Goal: Task Accomplishment & Management: Manage account settings

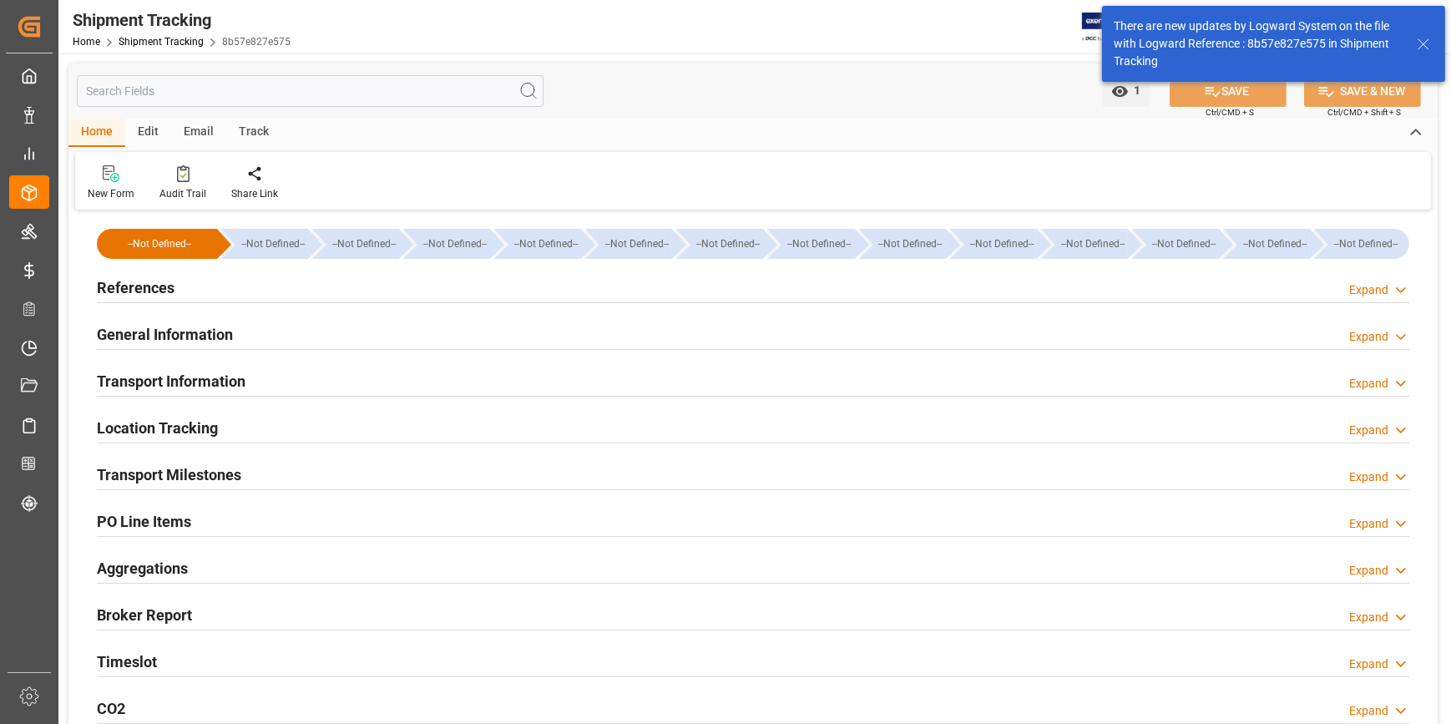
click at [137, 292] on h2 "References" at bounding box center [136, 287] width 78 height 23
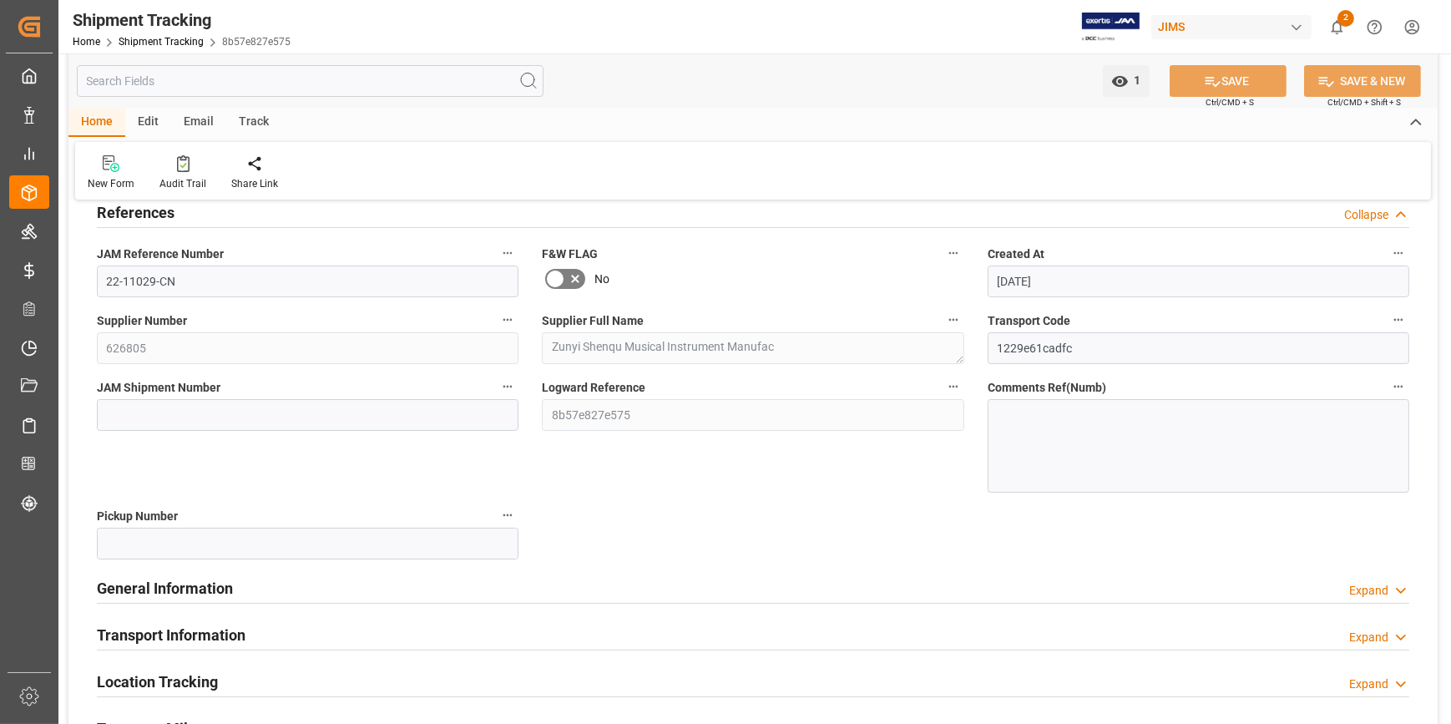
scroll to position [151, 0]
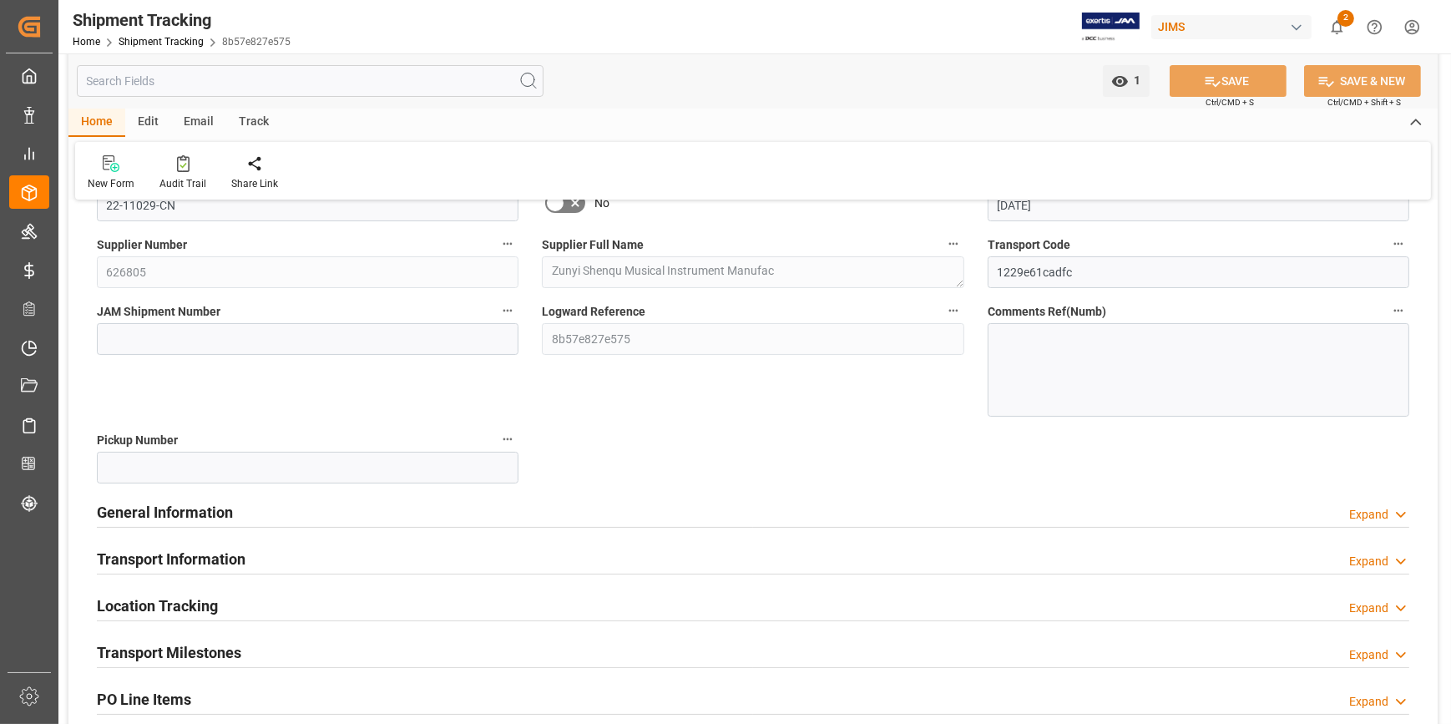
click at [183, 663] on div "Transport Milestones" at bounding box center [169, 651] width 144 height 32
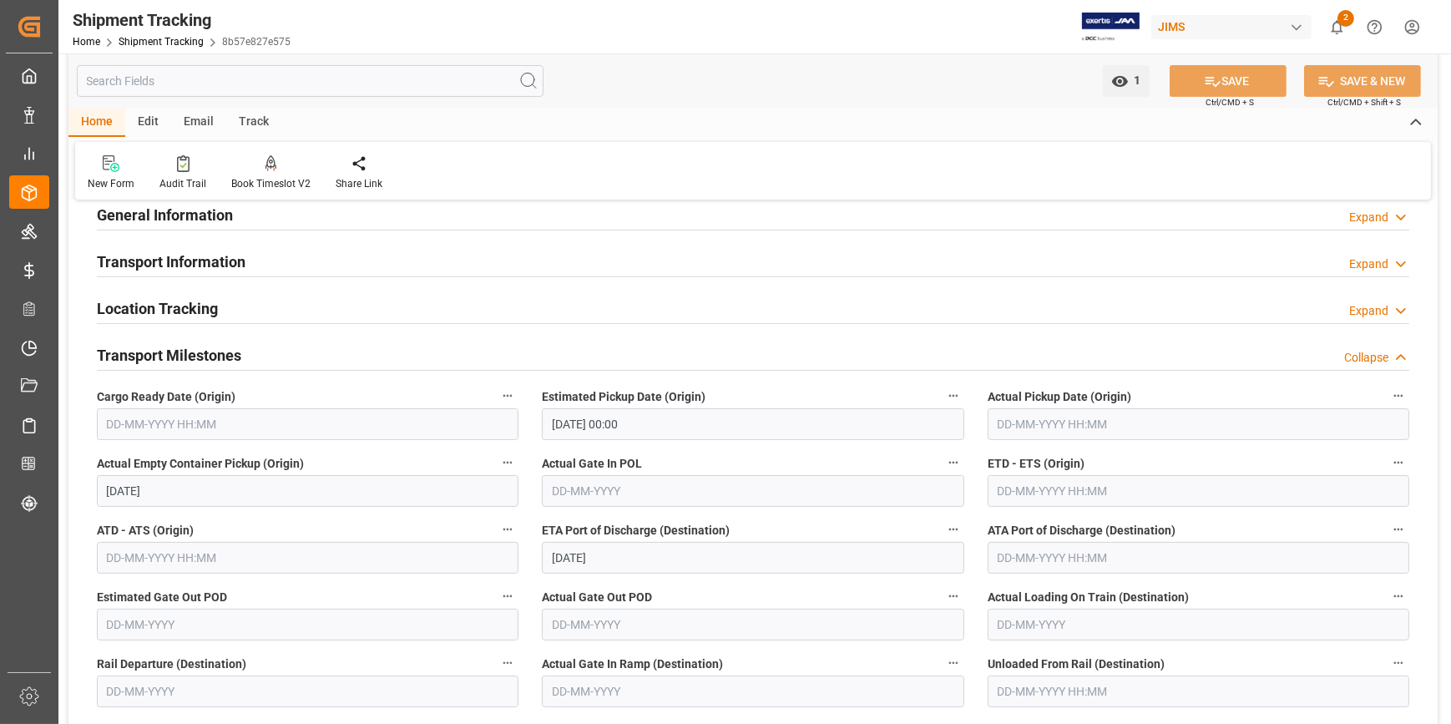
scroll to position [379, 0]
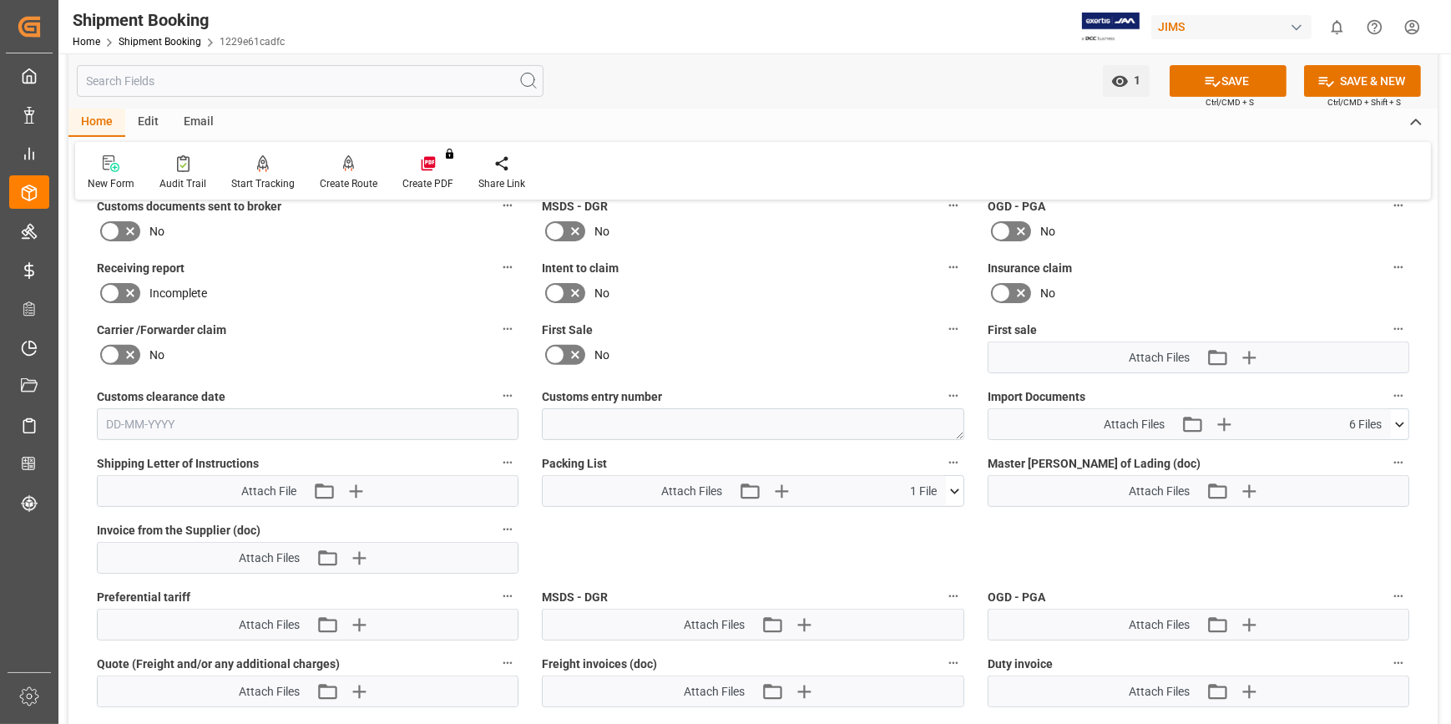
scroll to position [501, 0]
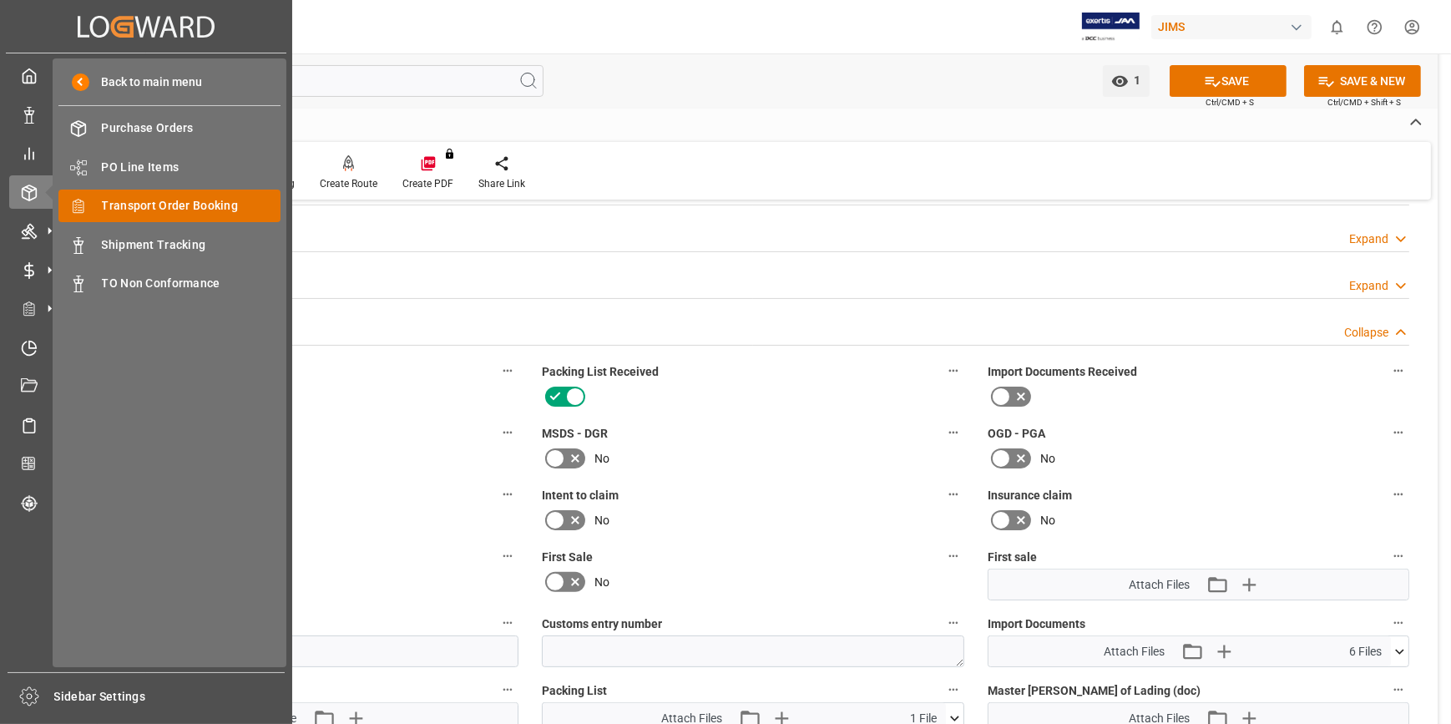
click at [142, 215] on span "Transport Order Booking" at bounding box center [192, 206] width 180 height 18
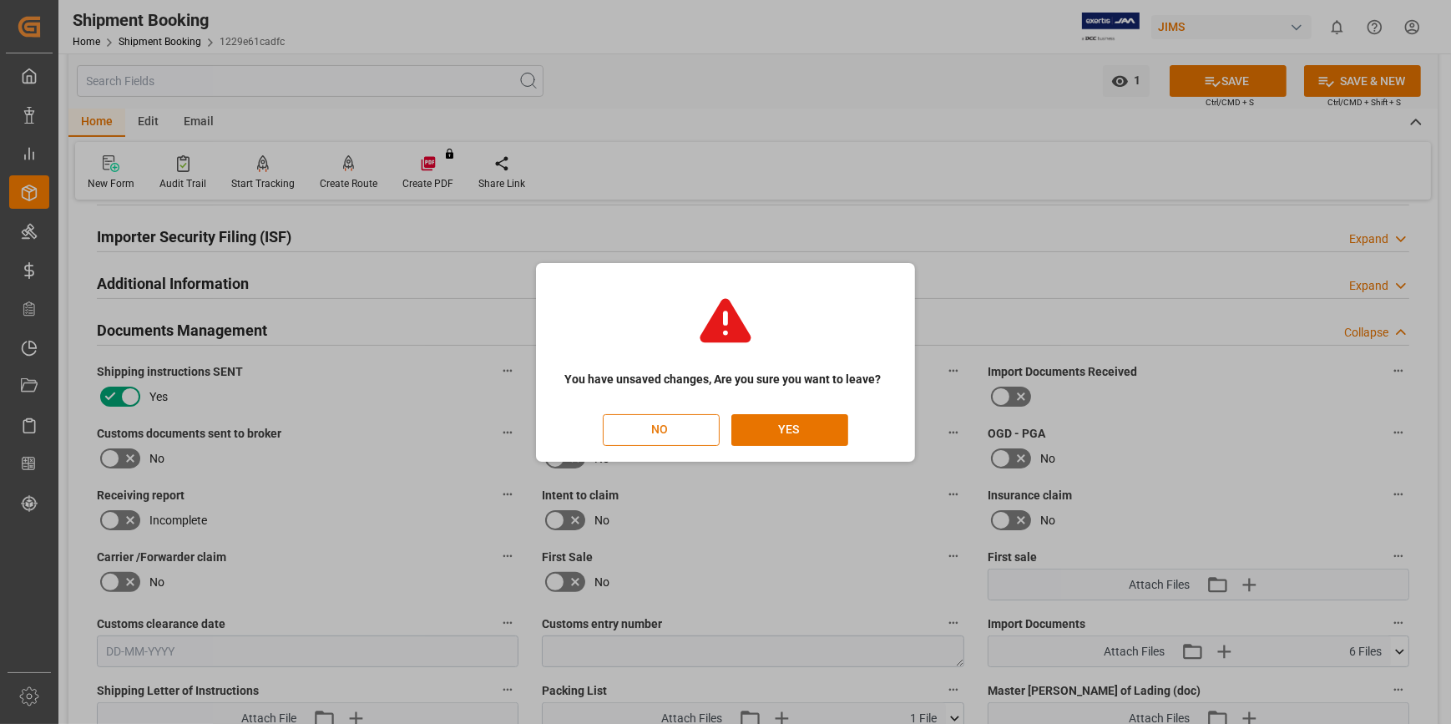
click at [665, 428] on button "NO" at bounding box center [661, 430] width 117 height 32
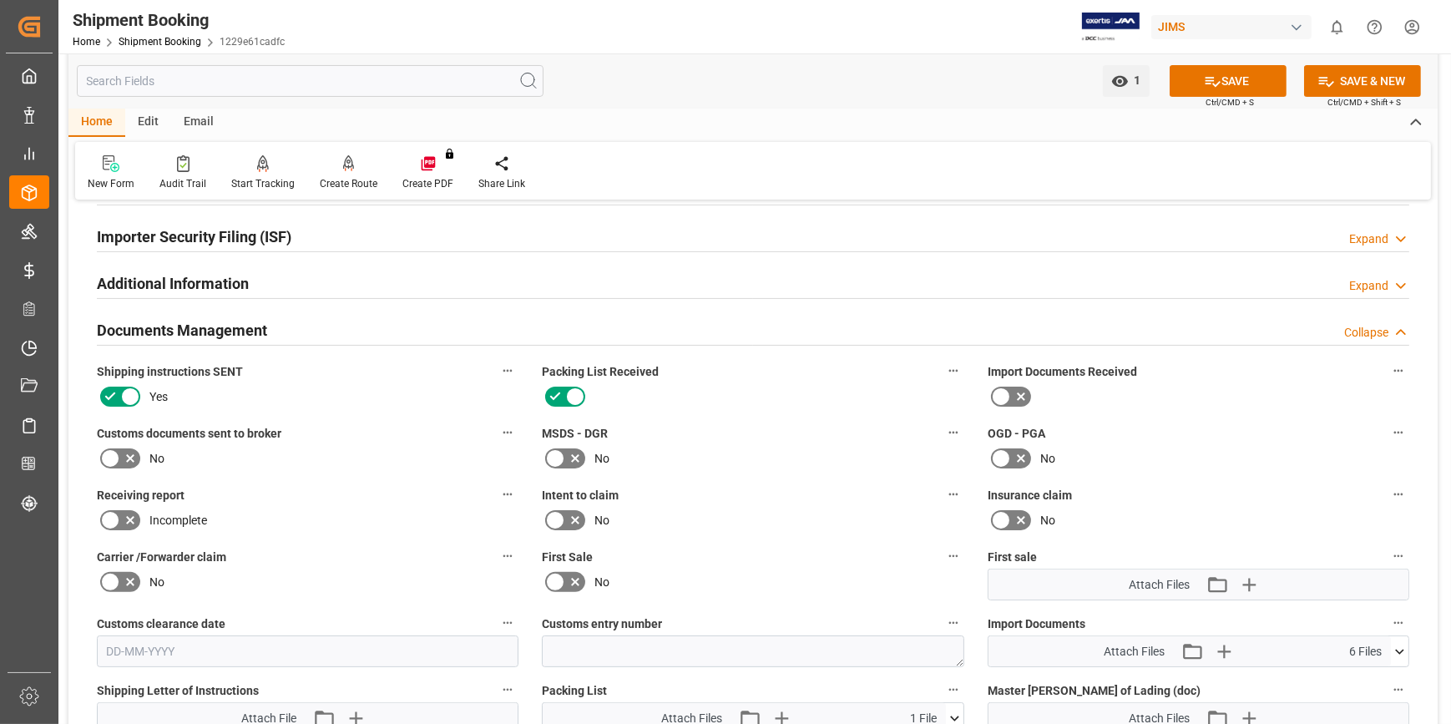
scroll to position [0, 47]
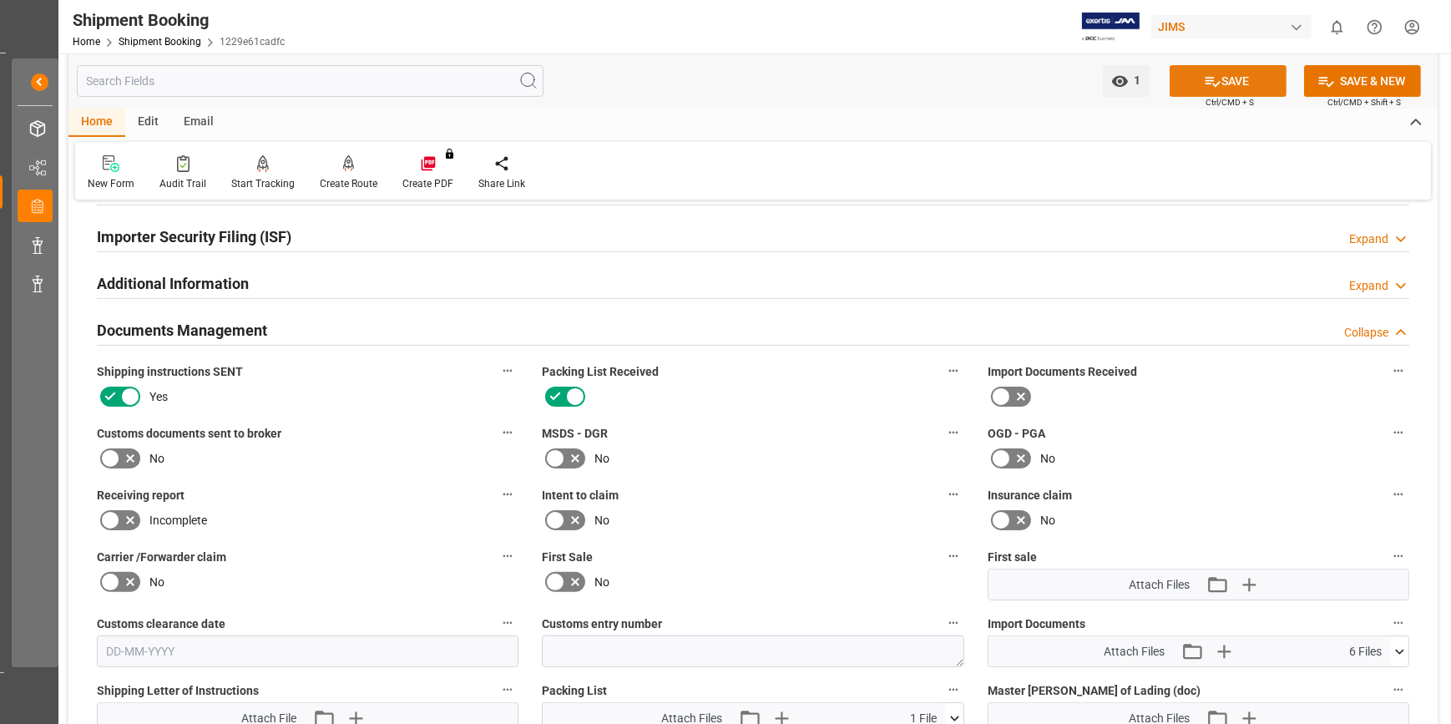
click at [1197, 84] on button "SAVE" at bounding box center [1228, 81] width 117 height 32
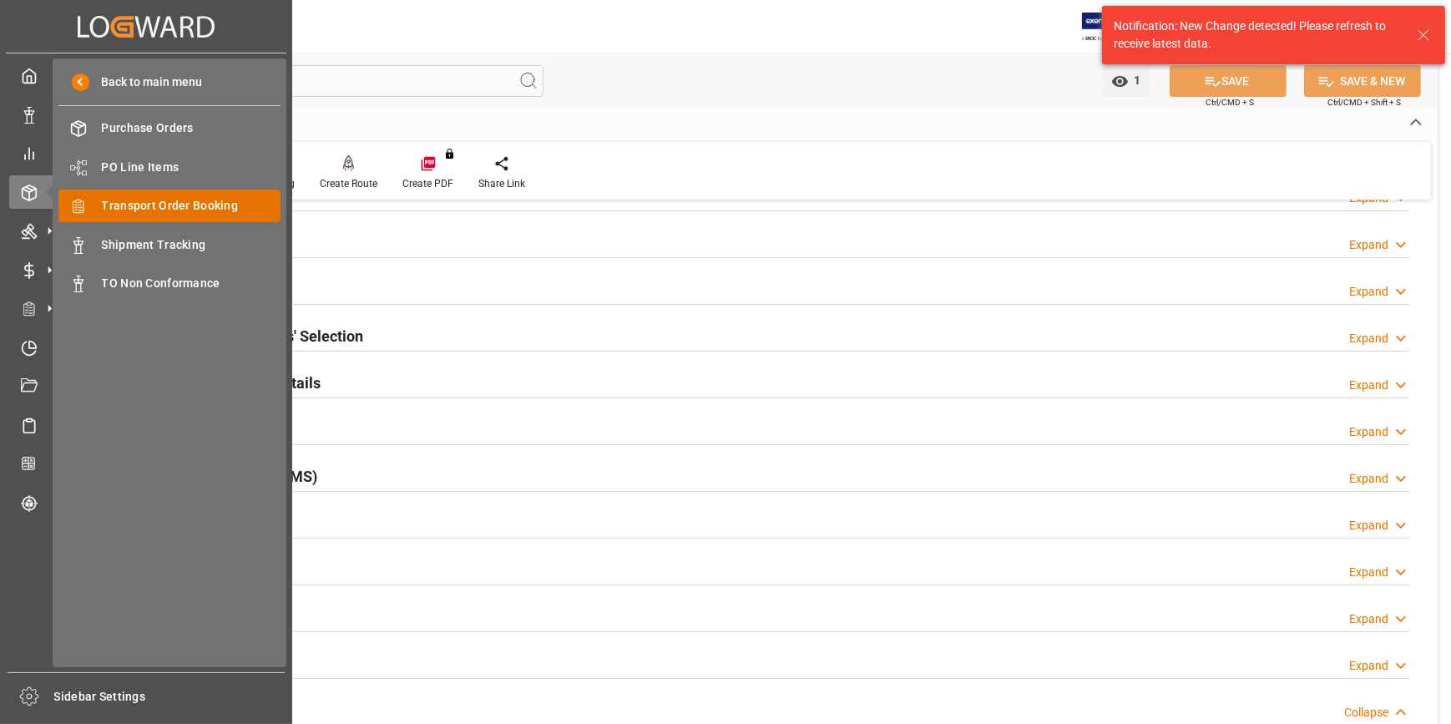
scroll to position [0, 0]
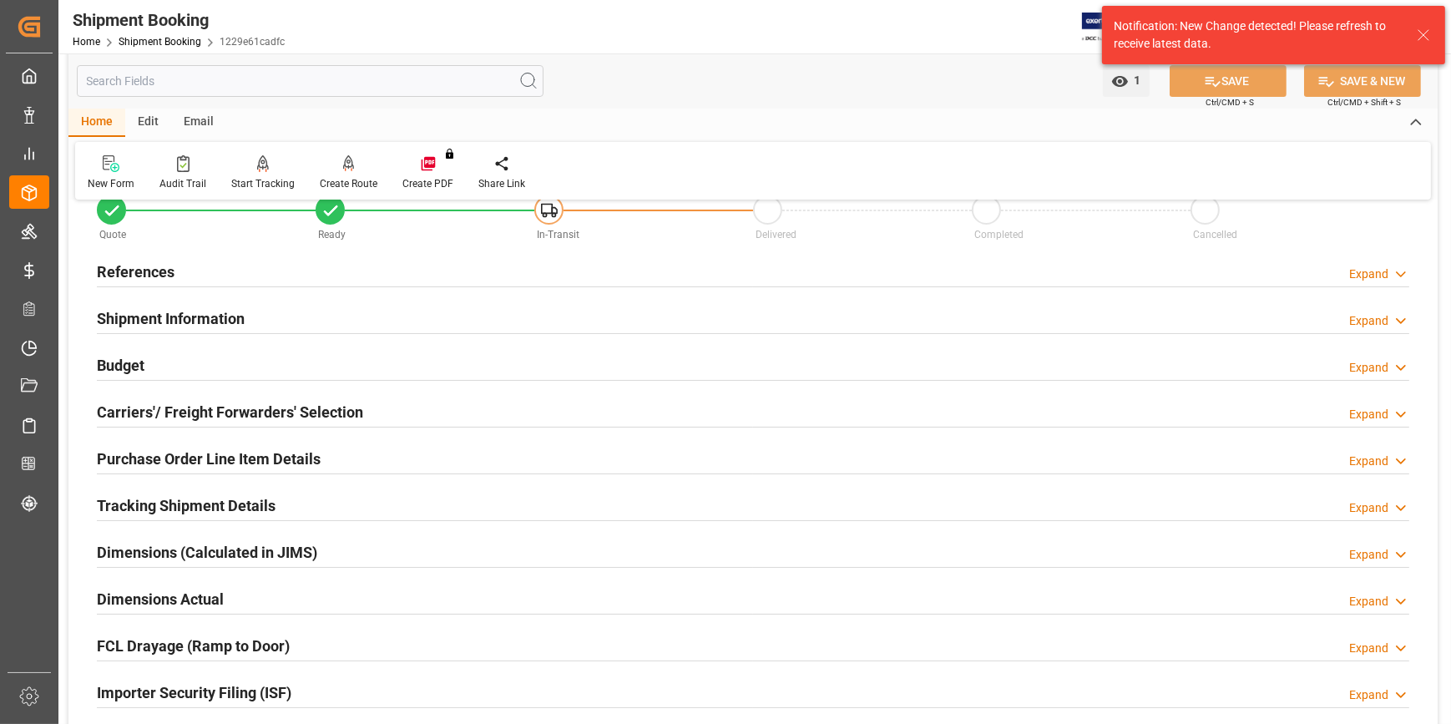
click at [714, 506] on div "Tracking Shipment Details Expand" at bounding box center [753, 504] width 1312 height 32
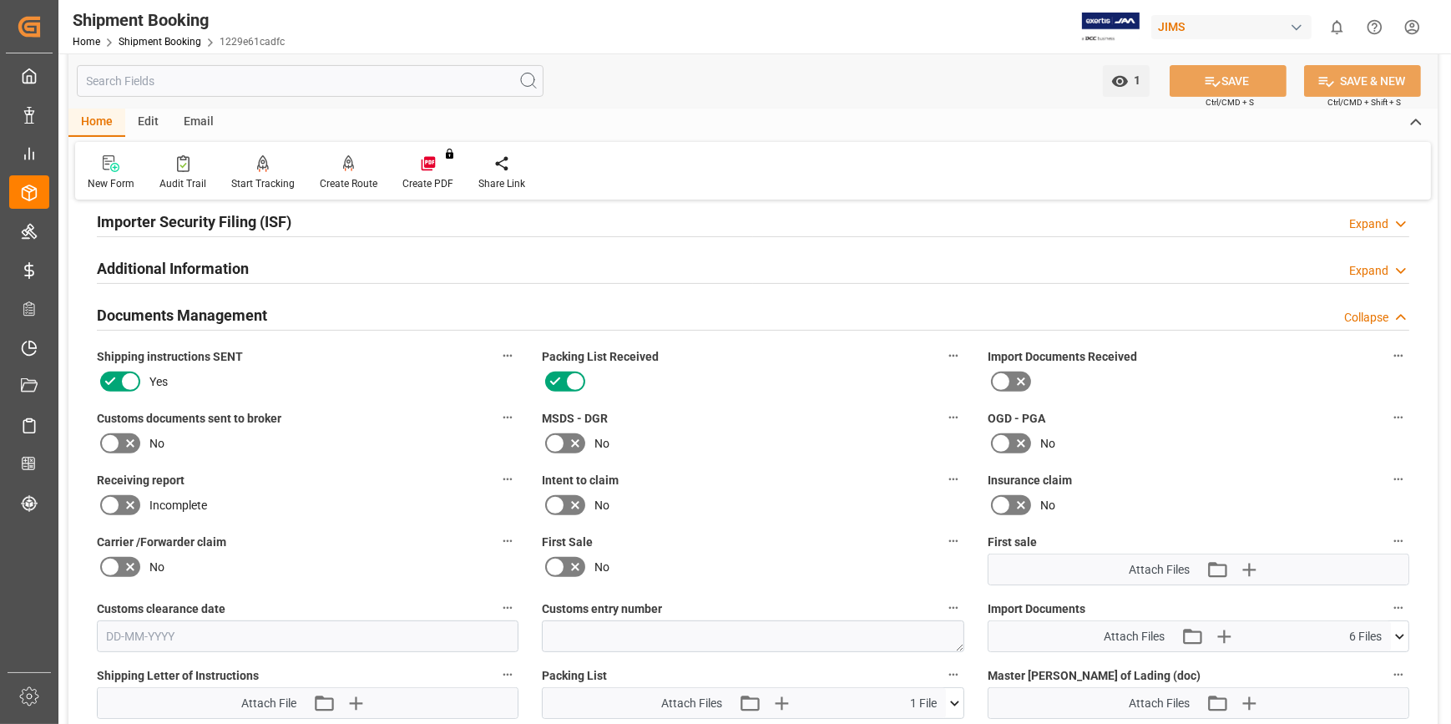
scroll to position [683, 0]
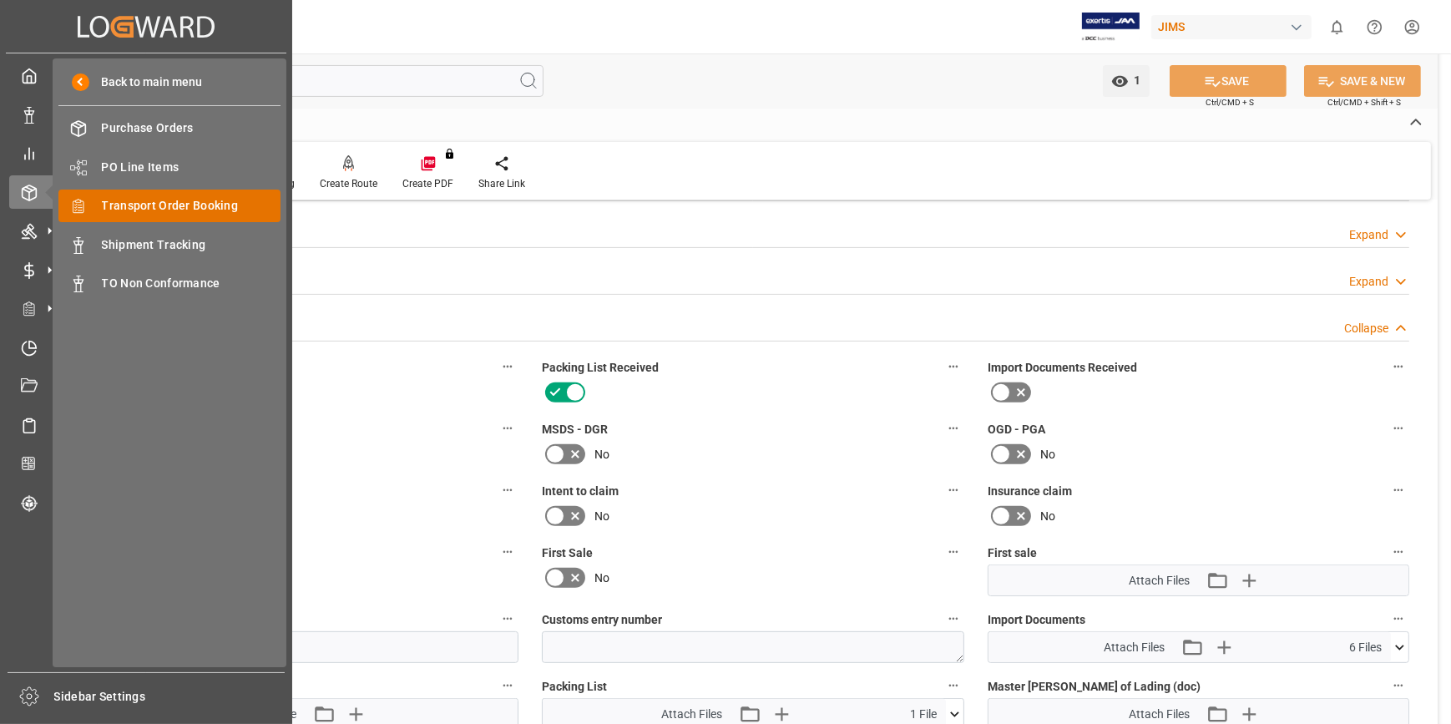
click at [184, 210] on span "Transport Order Booking" at bounding box center [192, 206] width 180 height 18
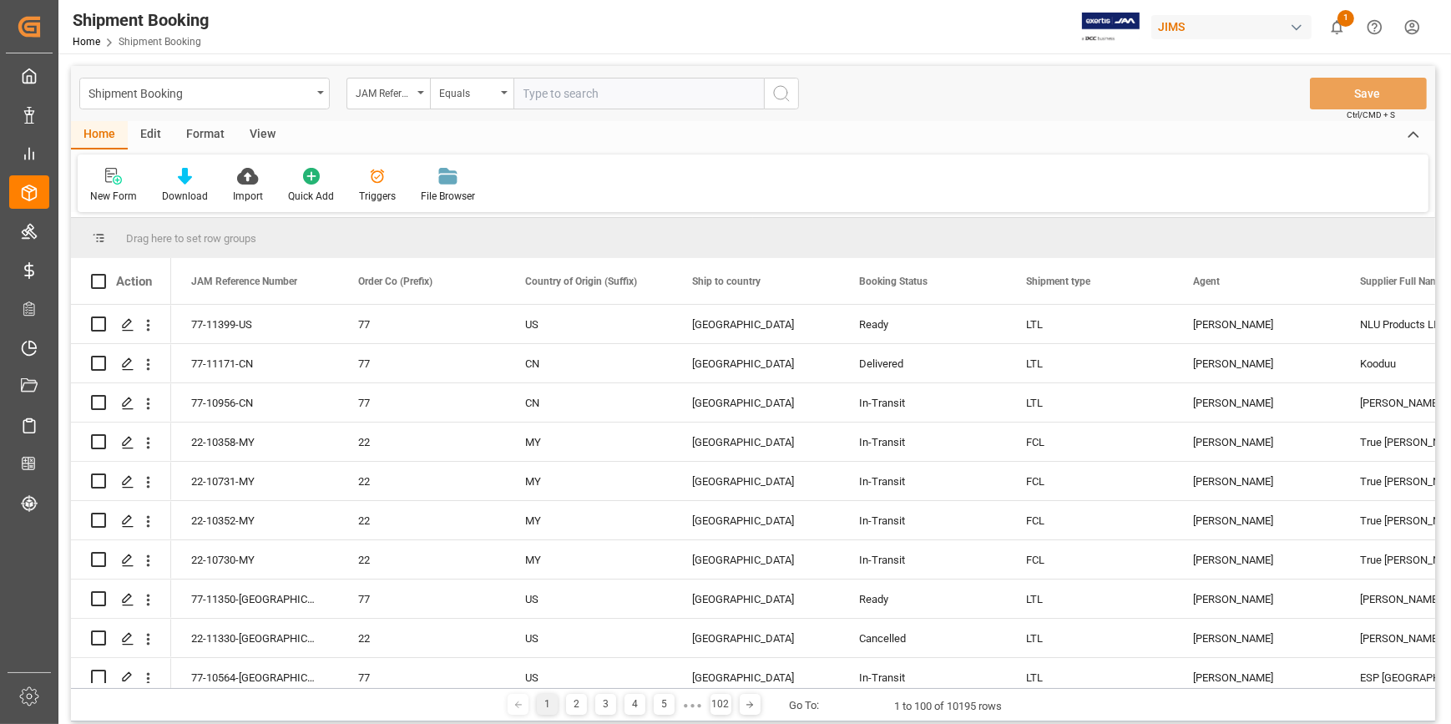
click at [539, 94] on input "text" at bounding box center [638, 94] width 250 height 32
drag, startPoint x: 606, startPoint y: 98, endPoint x: 442, endPoint y: 68, distance: 166.2
click at [442, 68] on div "Shipment Booking JAM Reference Number Equals 1069917974 Save Ctrl/CMD + S" at bounding box center [753, 93] width 1364 height 55
drag, startPoint x: 548, startPoint y: 95, endPoint x: 490, endPoint y: 81, distance: 59.3
click at [490, 81] on div "JAM Reference Number Equals 22-" at bounding box center [572, 94] width 453 height 32
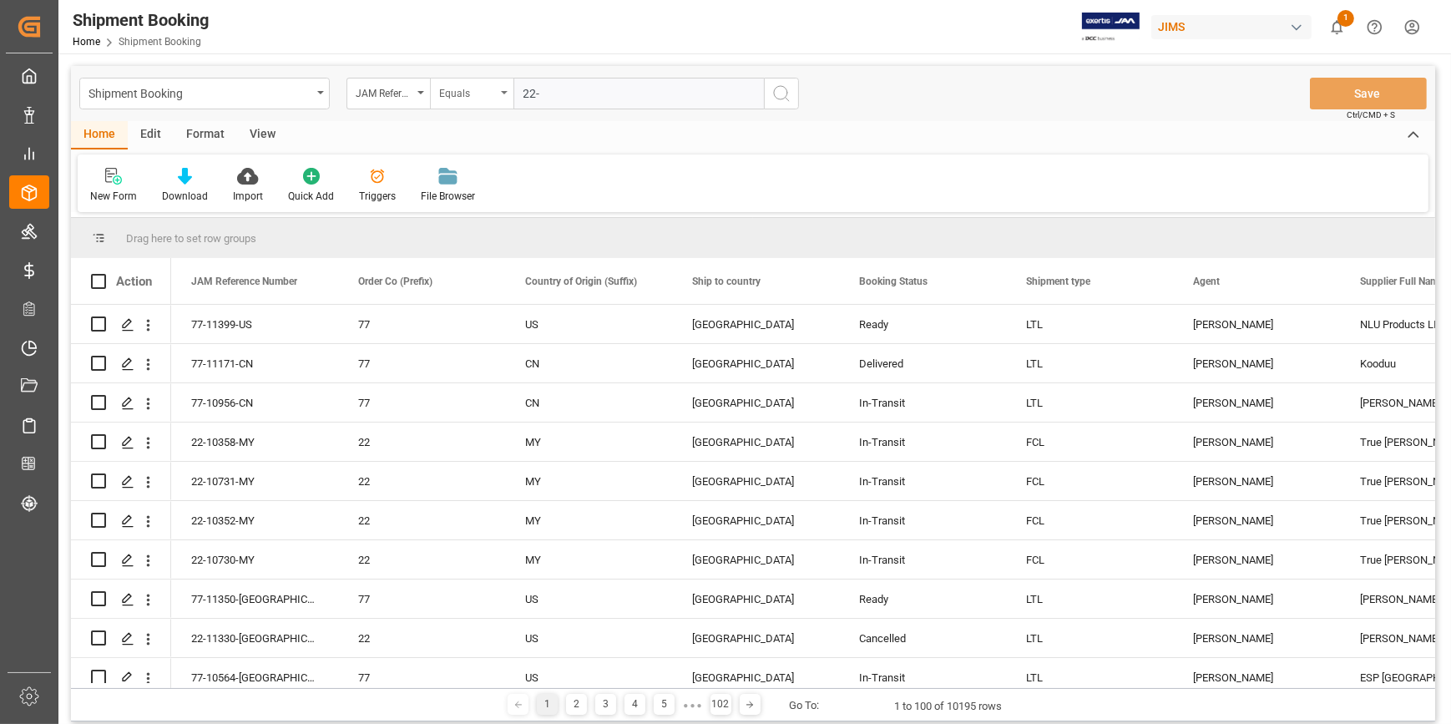
paste input "11312-DE"
type input "22-11312-DE"
click at [776, 85] on icon "search button" at bounding box center [781, 93] width 20 height 20
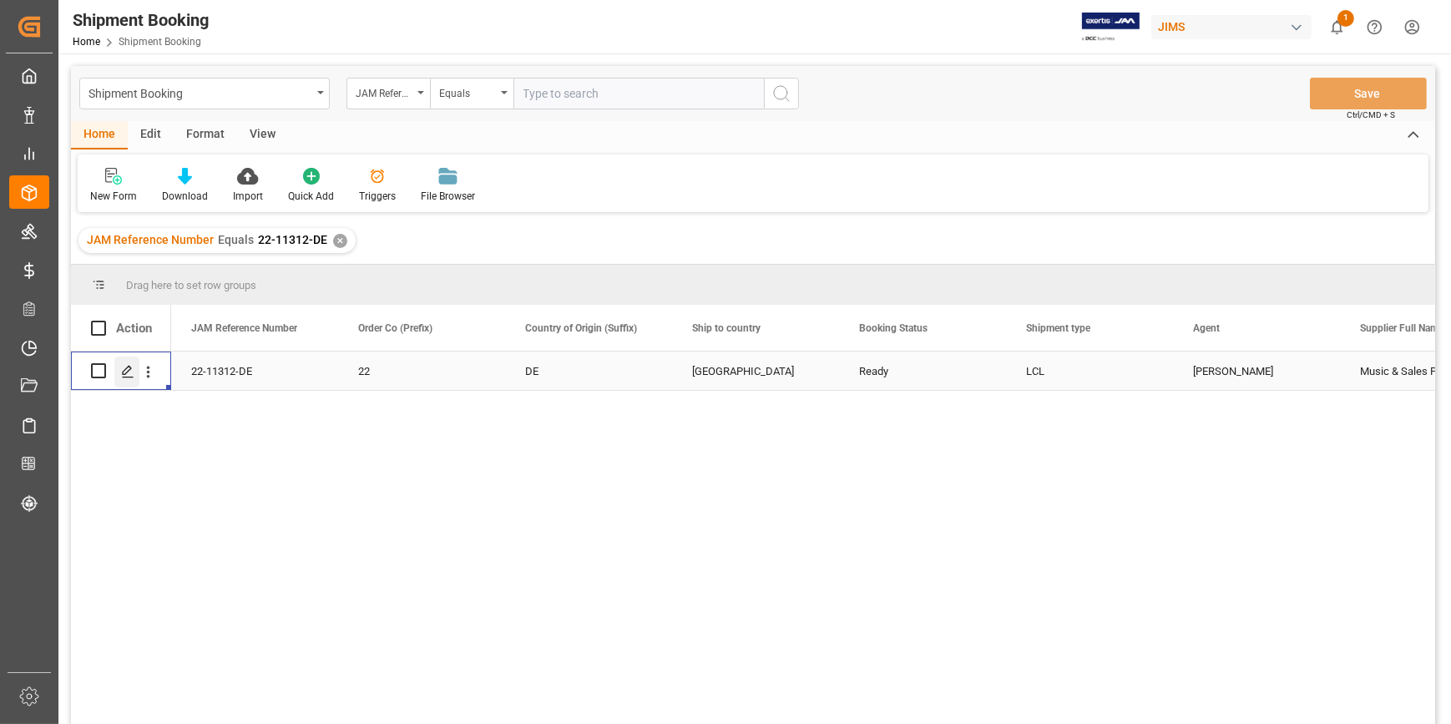
click at [128, 372] on icon "Press SPACE to select this row." at bounding box center [127, 371] width 13 height 13
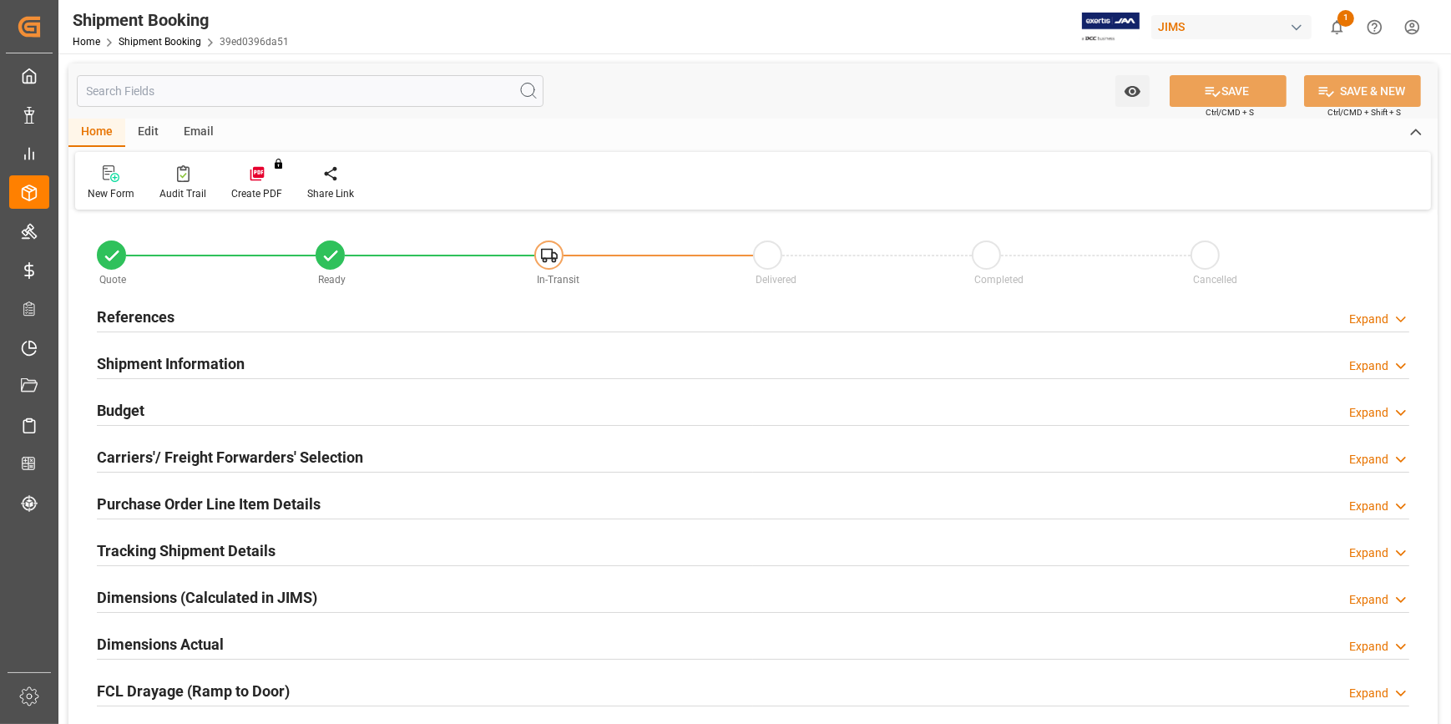
type input "0"
type input "[DATE]"
click at [145, 318] on h2 "References" at bounding box center [136, 317] width 78 height 23
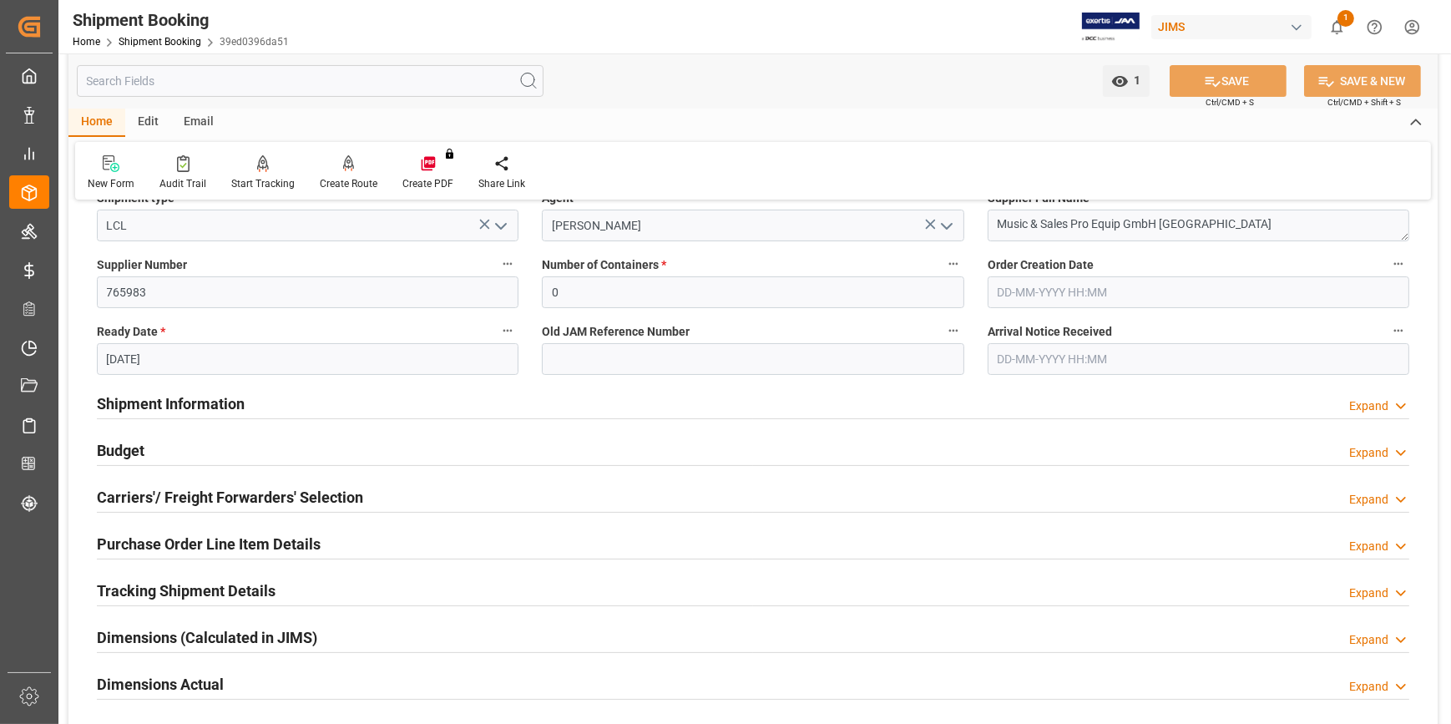
scroll to position [303, 0]
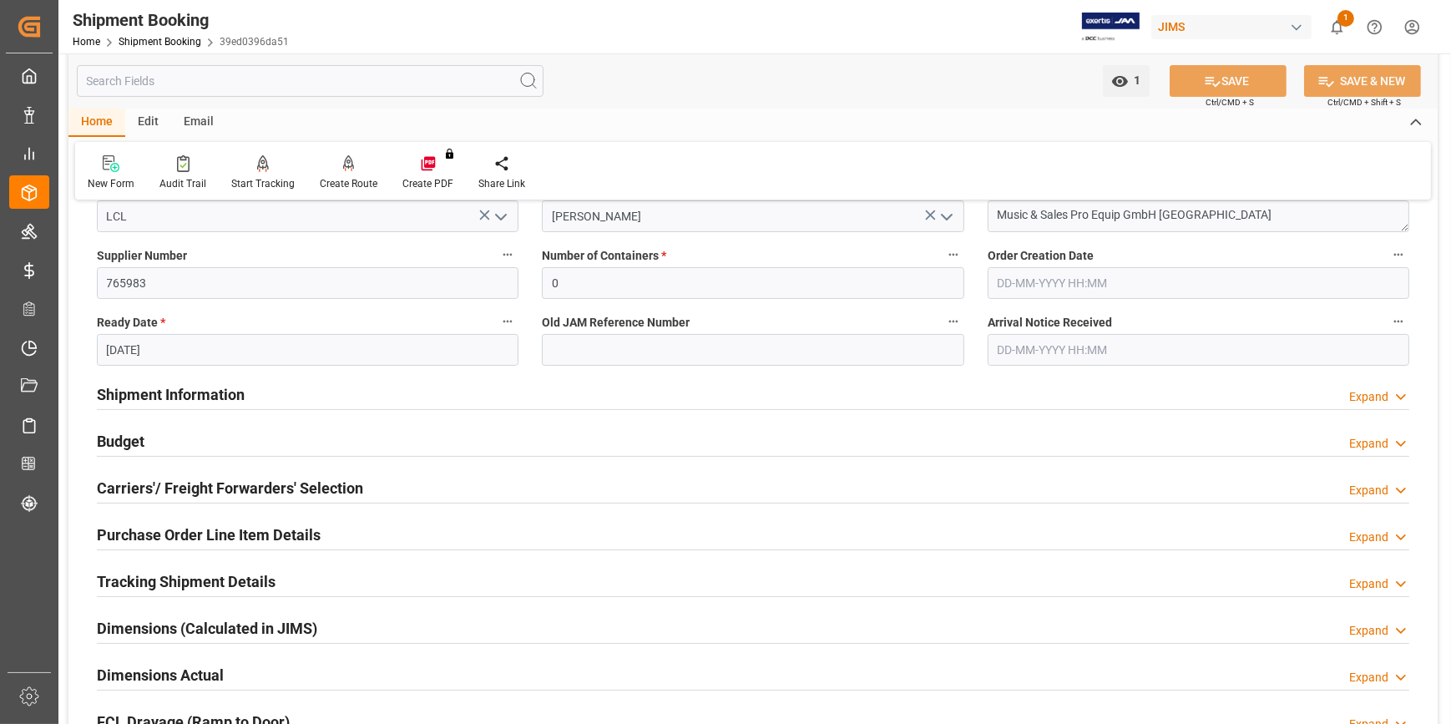
click at [163, 493] on h2 "Carriers'/ Freight Forwarders' Selection" at bounding box center [230, 488] width 266 height 23
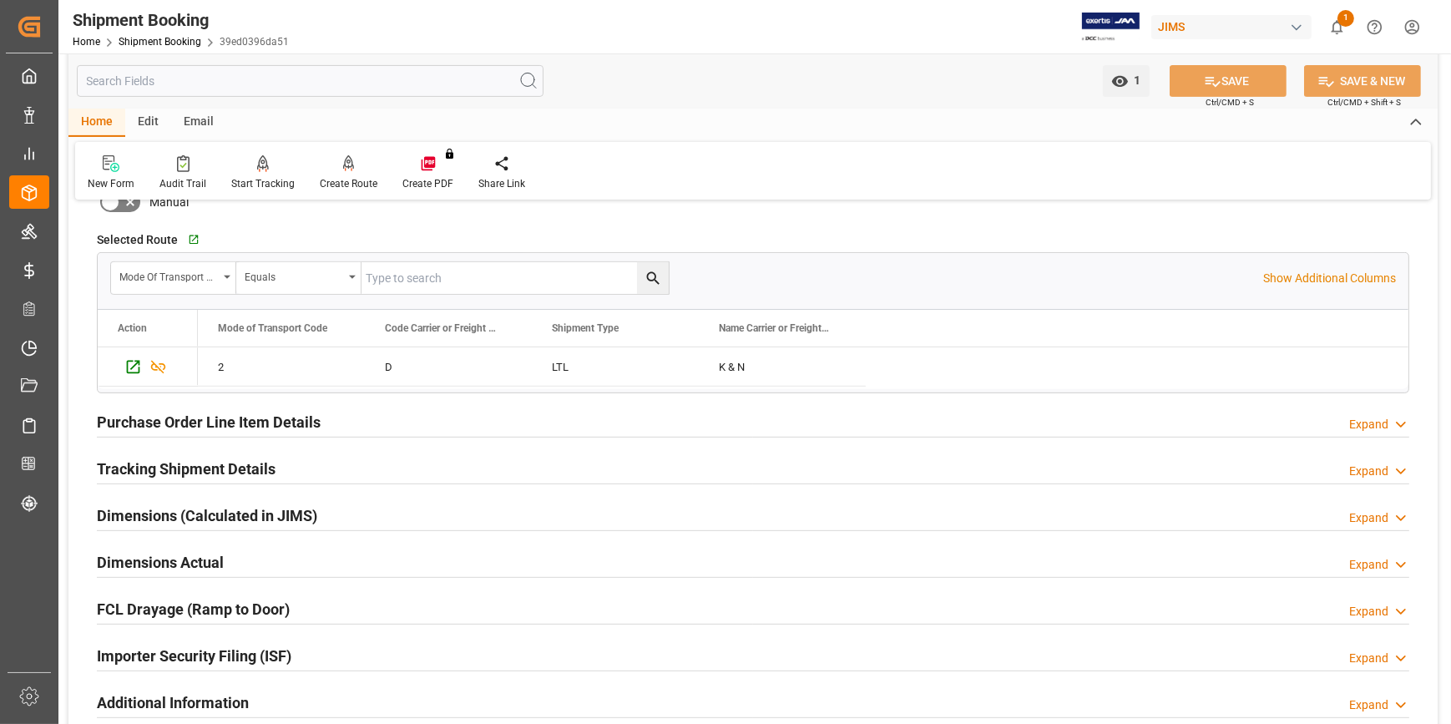
scroll to position [835, 0]
click at [152, 462] on h2 "Tracking Shipment Details" at bounding box center [186, 467] width 179 height 23
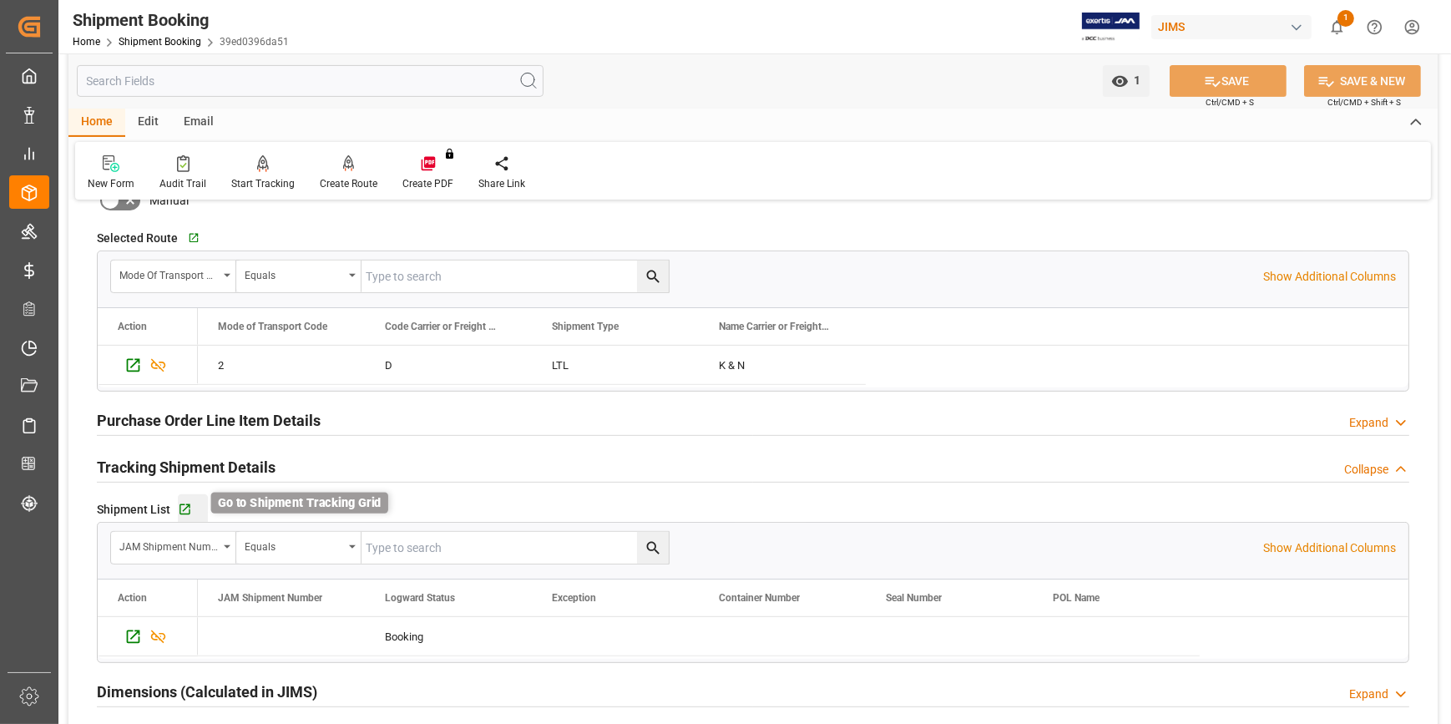
click at [180, 504] on icon "button" at bounding box center [185, 509] width 11 height 11
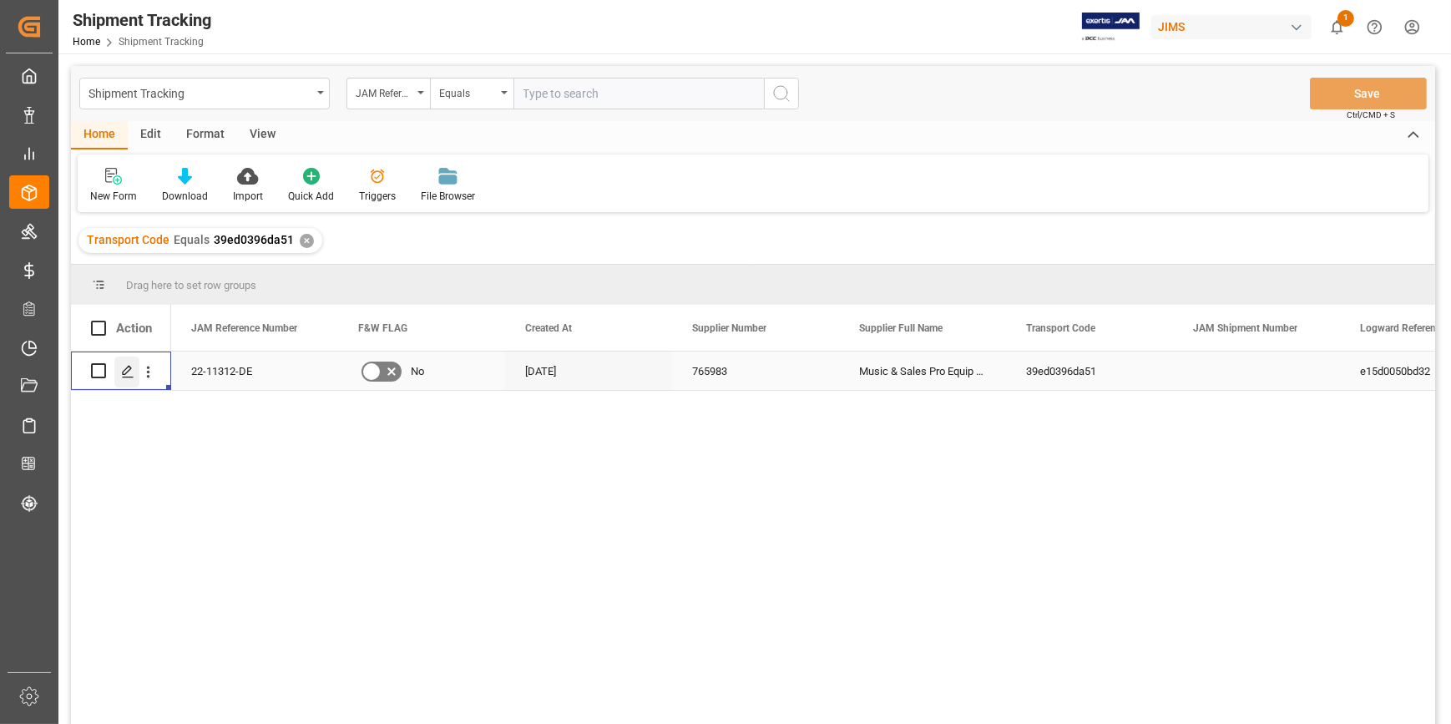
click at [134, 366] on icon "Press SPACE to select this row." at bounding box center [127, 371] width 13 height 13
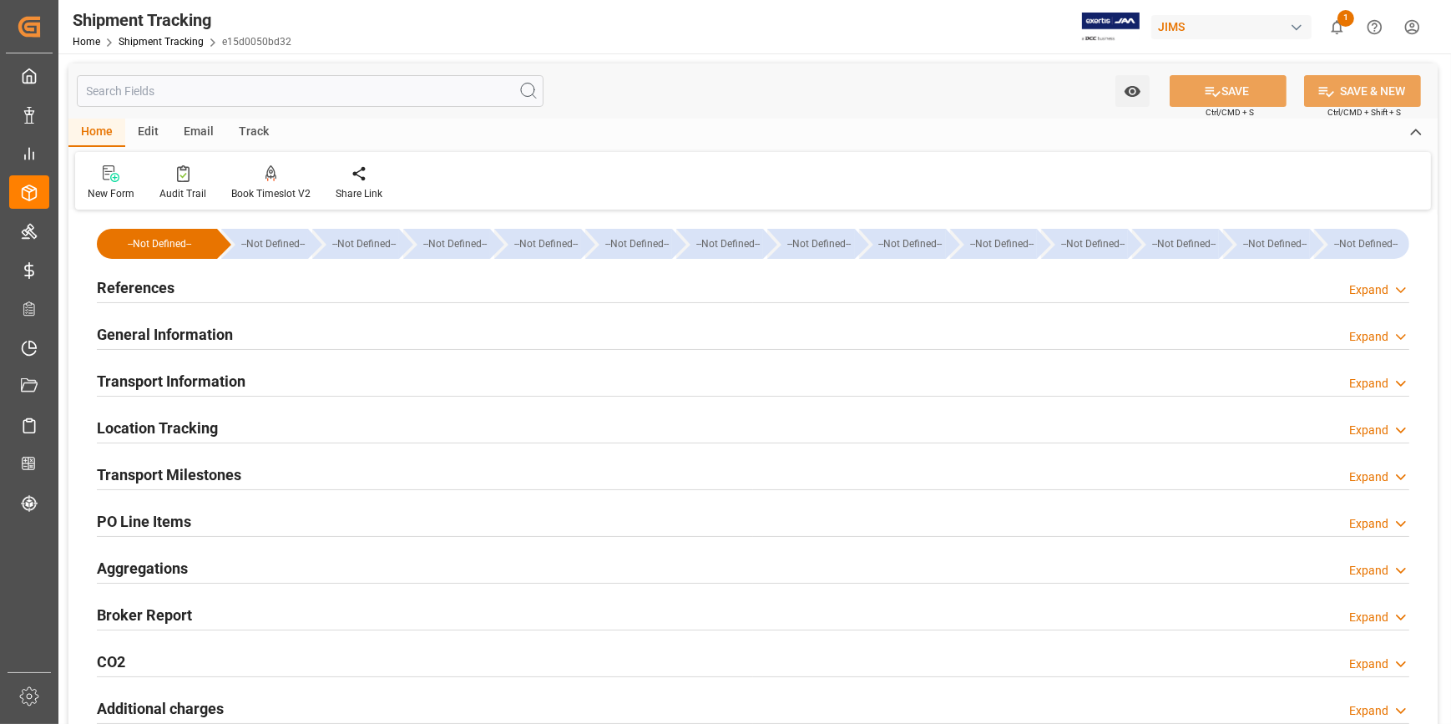
click at [187, 468] on h2 "Transport Milestones" at bounding box center [169, 474] width 144 height 23
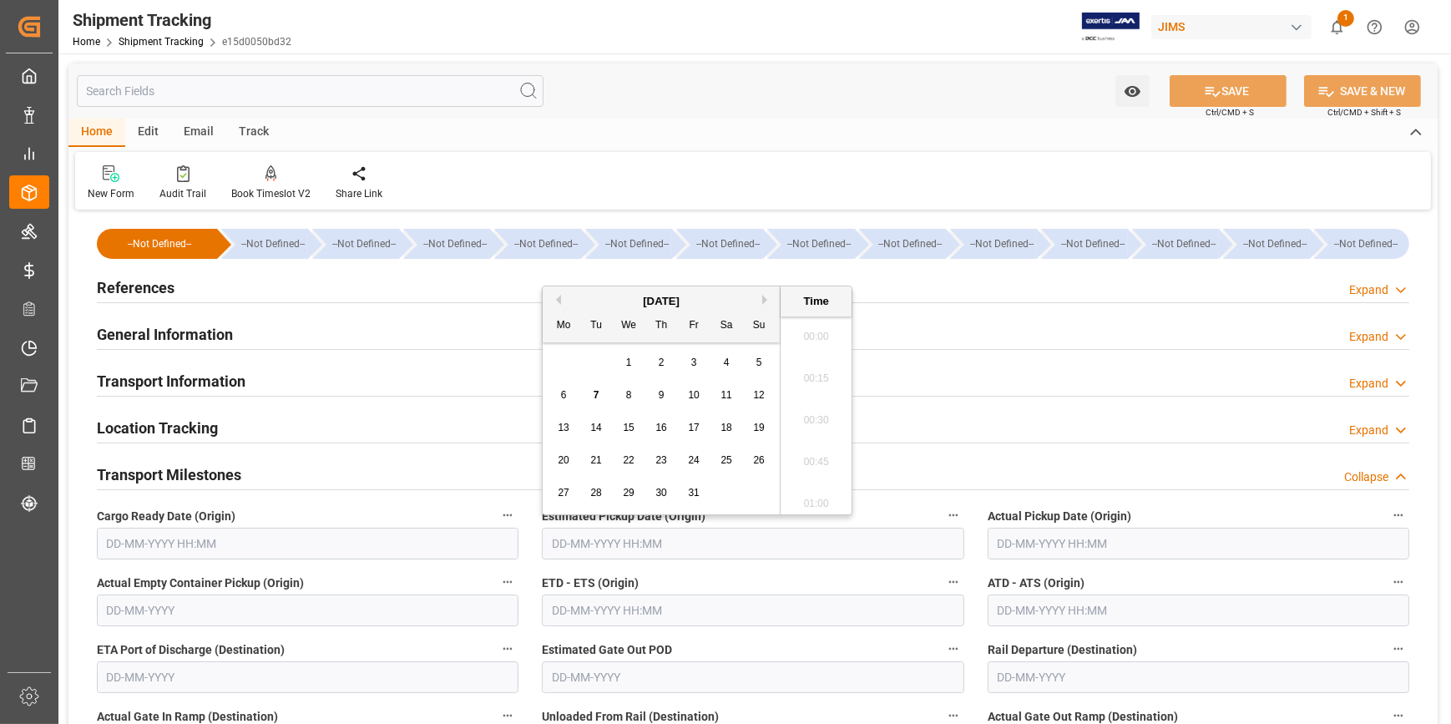
drag, startPoint x: 561, startPoint y: 541, endPoint x: 647, endPoint y: 555, distance: 87.2
click at [561, 541] on input "text" at bounding box center [753, 544] width 422 height 32
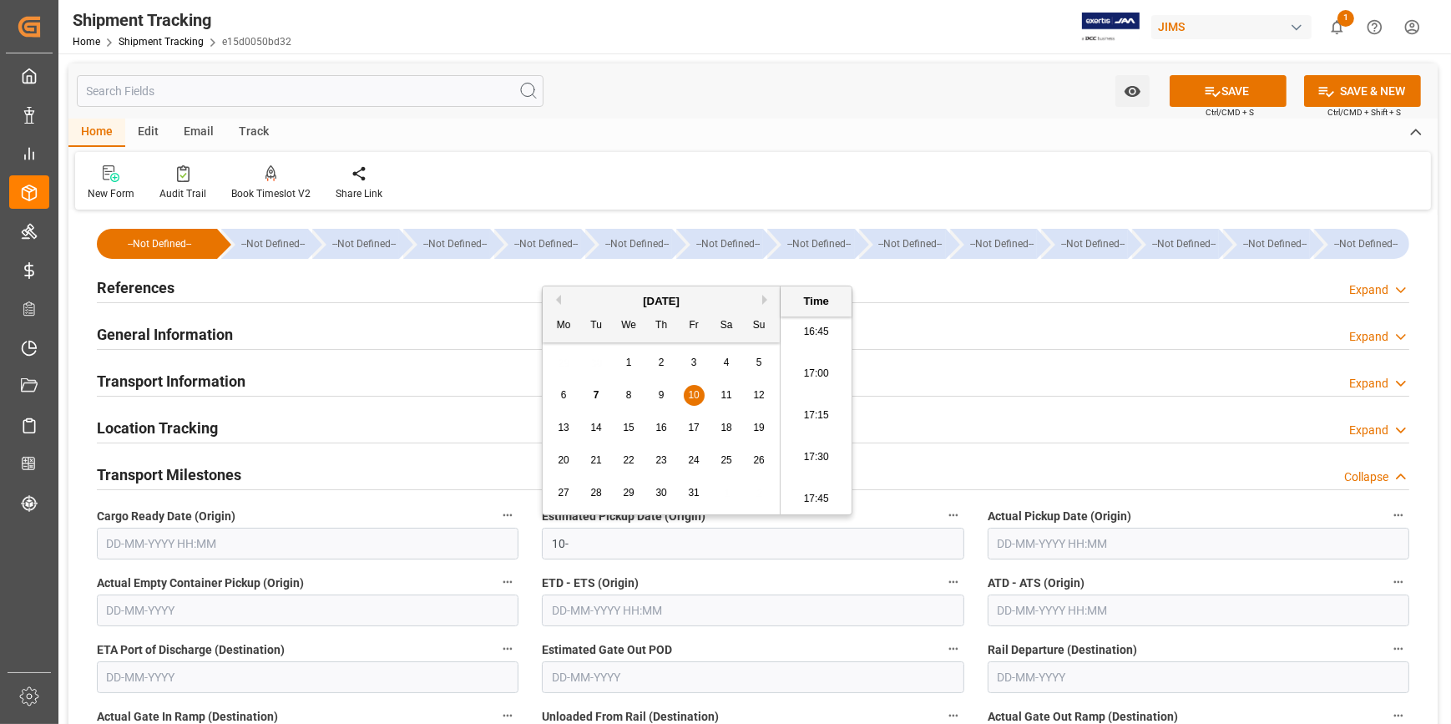
click at [660, 389] on span "9" at bounding box center [662, 395] width 6 height 12
type input "09-10-2025 00:00"
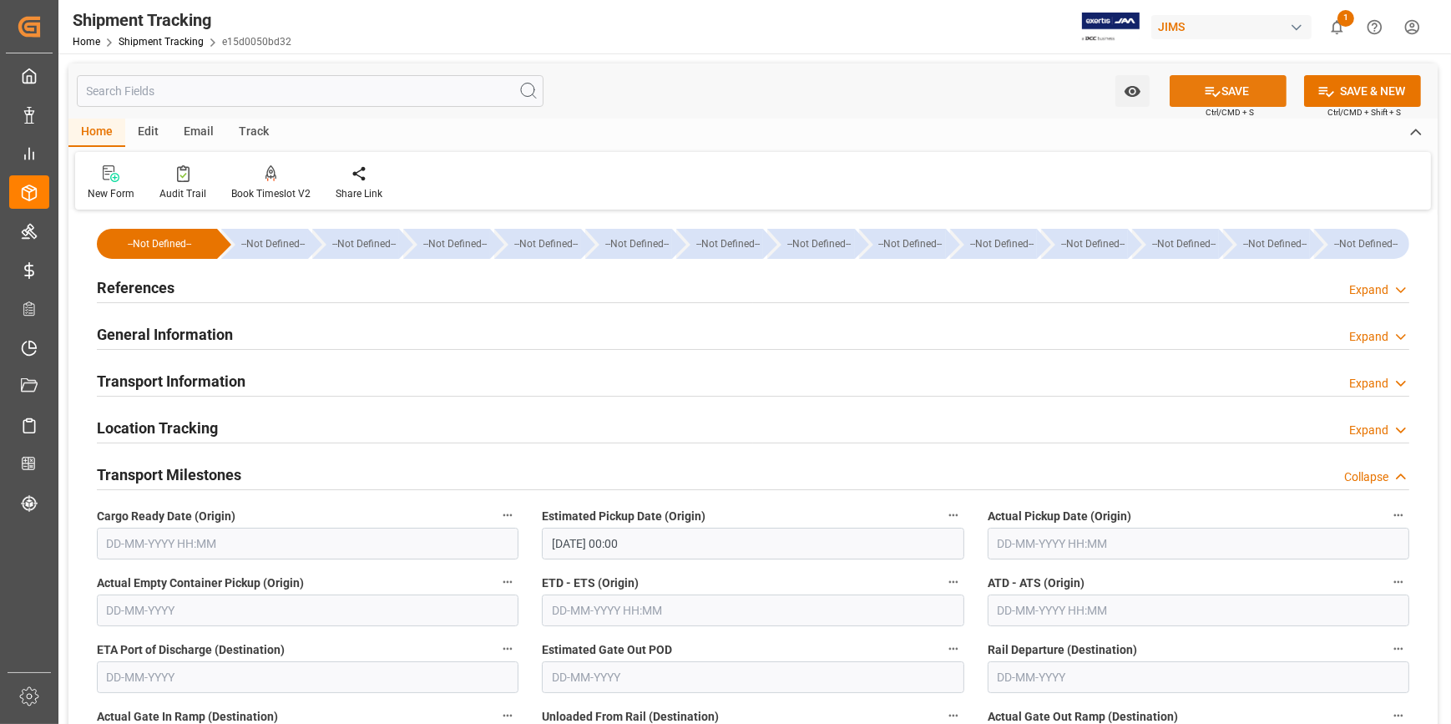
click at [1249, 88] on button "SAVE" at bounding box center [1228, 91] width 117 height 32
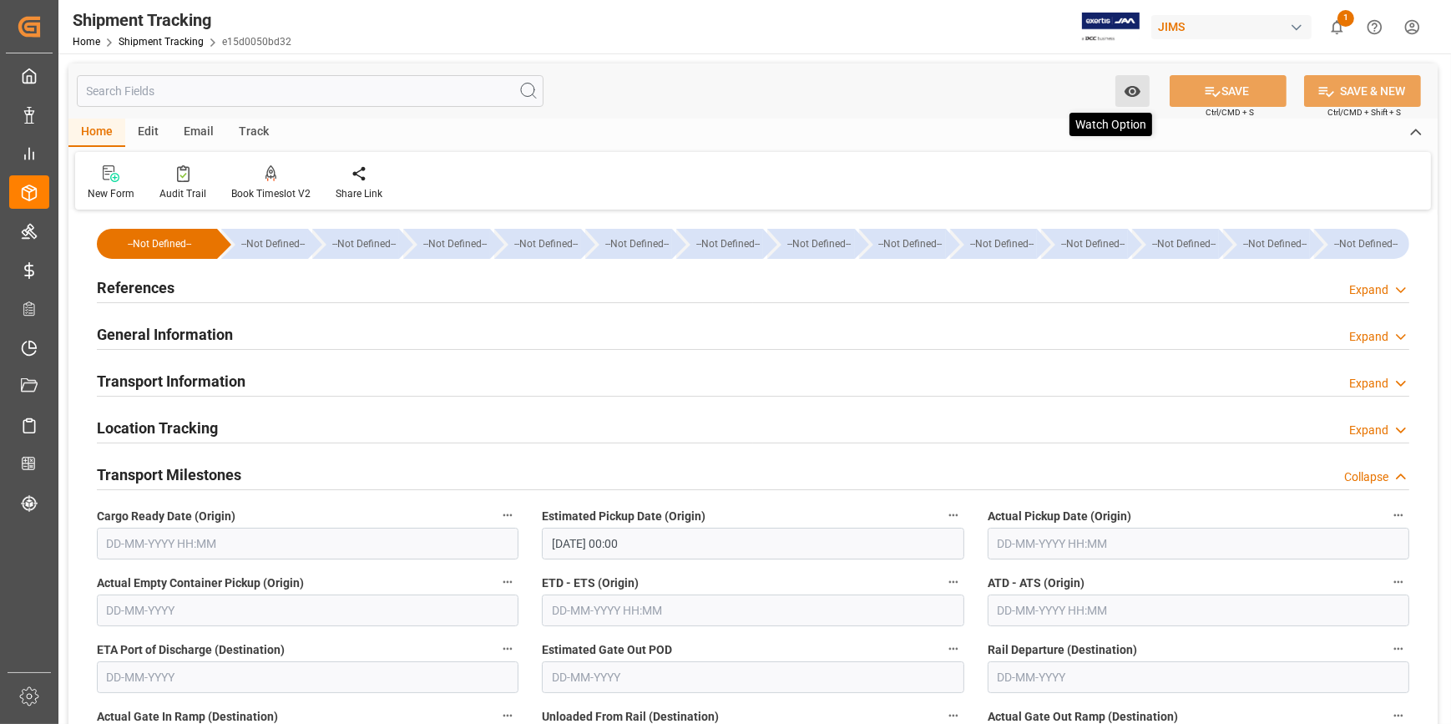
click at [1126, 97] on icon "open menu" at bounding box center [1133, 92] width 18 height 18
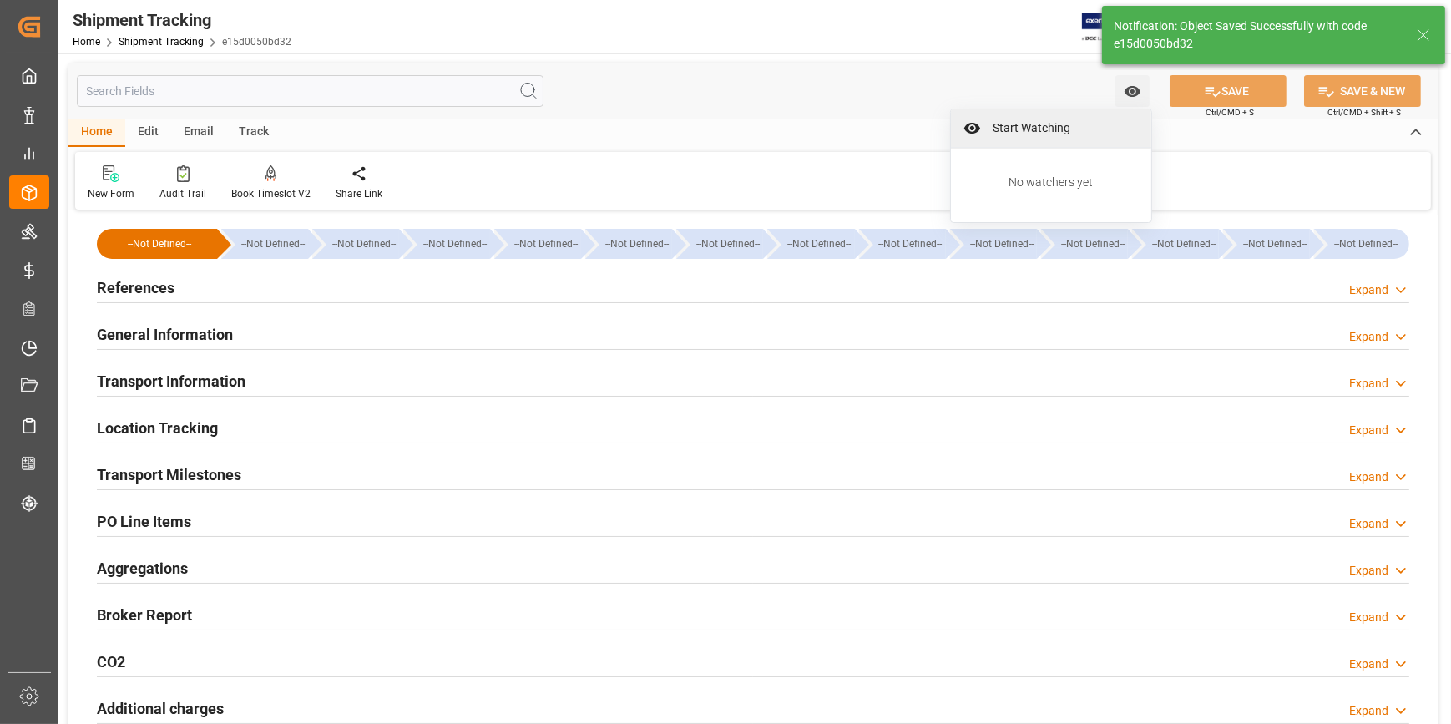
click at [1058, 131] on span "Start Watching" at bounding box center [1063, 128] width 152 height 18
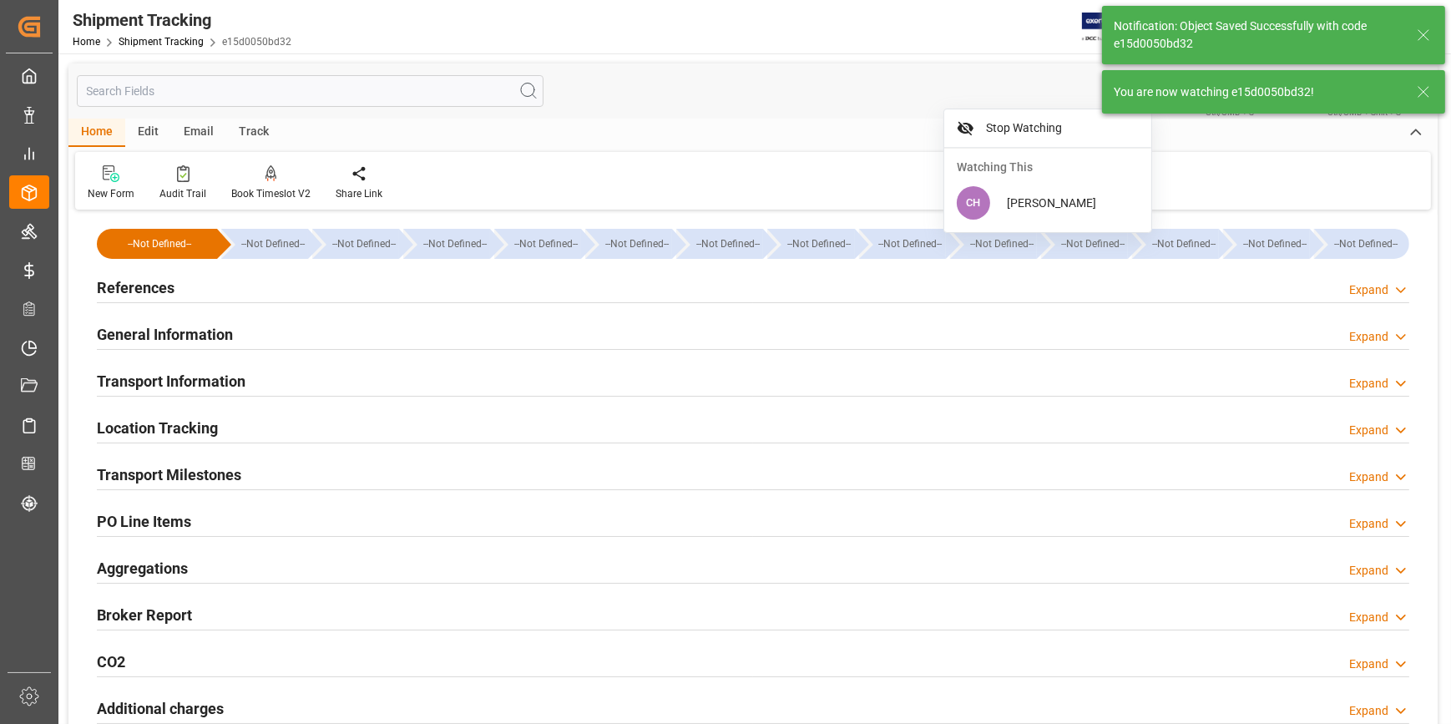
click at [194, 484] on h2 "Transport Milestones" at bounding box center [169, 474] width 144 height 23
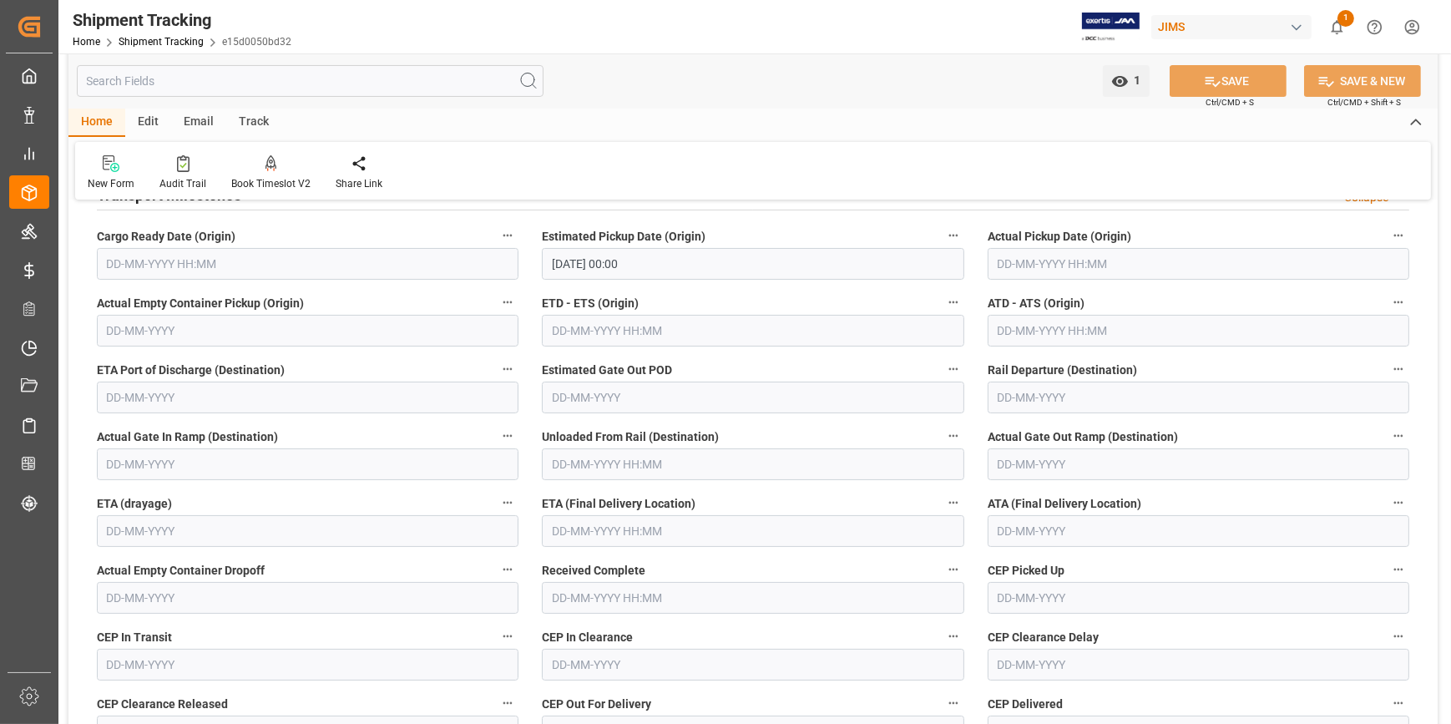
scroll to position [303, 0]
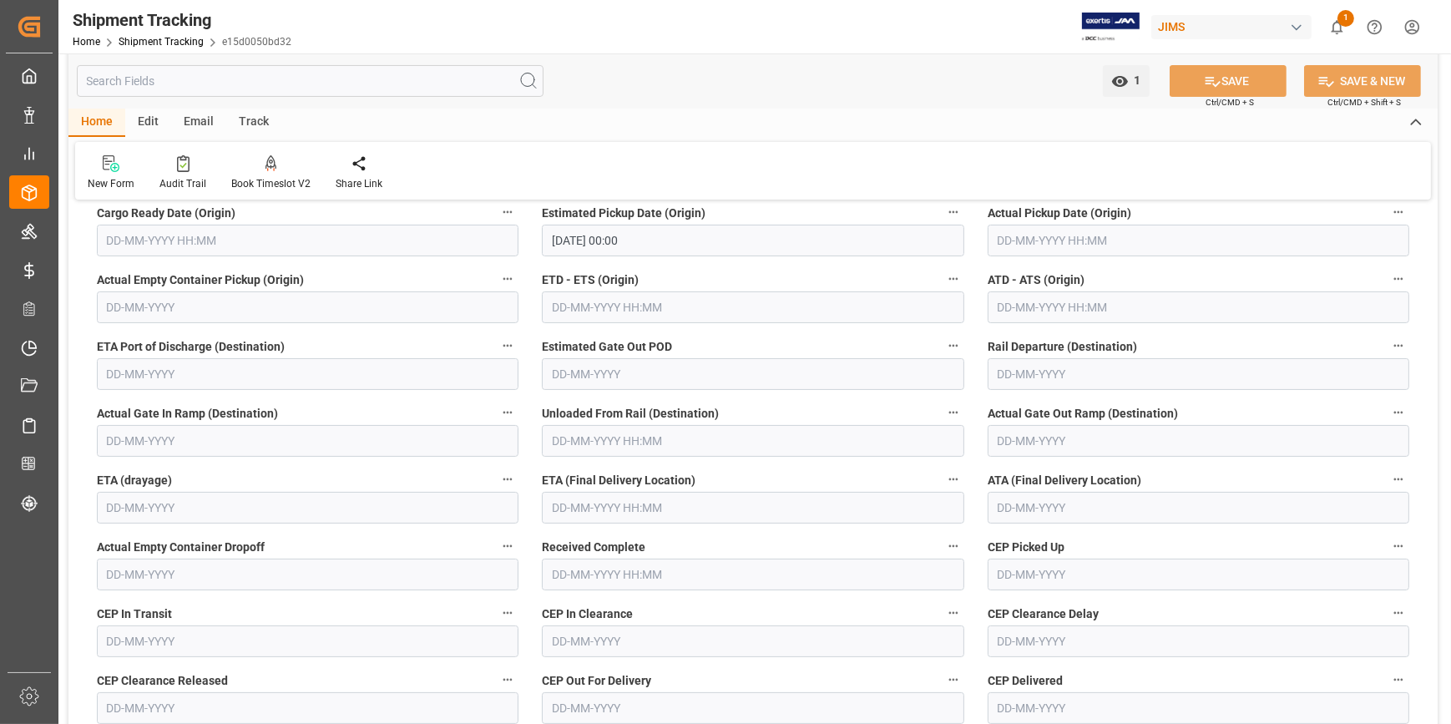
click at [627, 505] on input "text" at bounding box center [753, 508] width 422 height 32
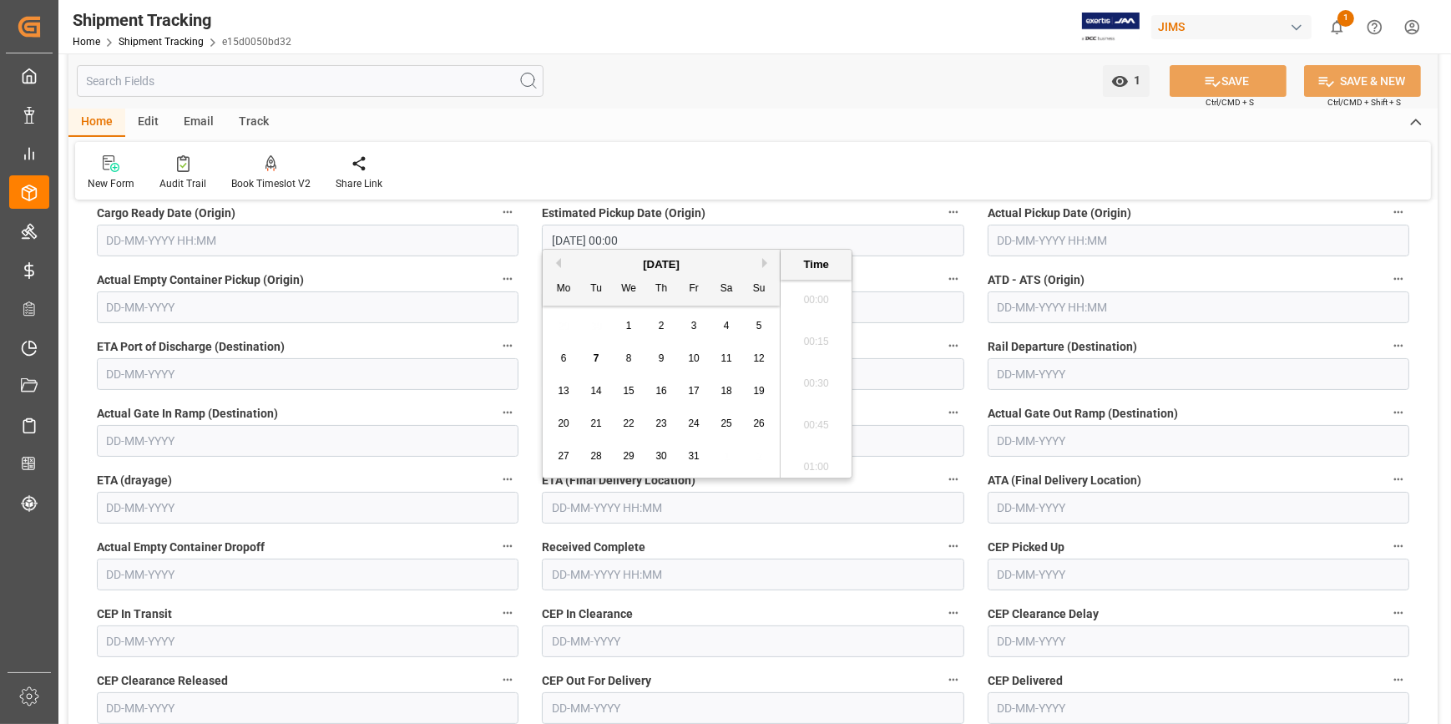
scroll to position [2802, 0]
click at [624, 420] on span "22" at bounding box center [628, 423] width 11 height 12
type input "22-10-2025 00:00"
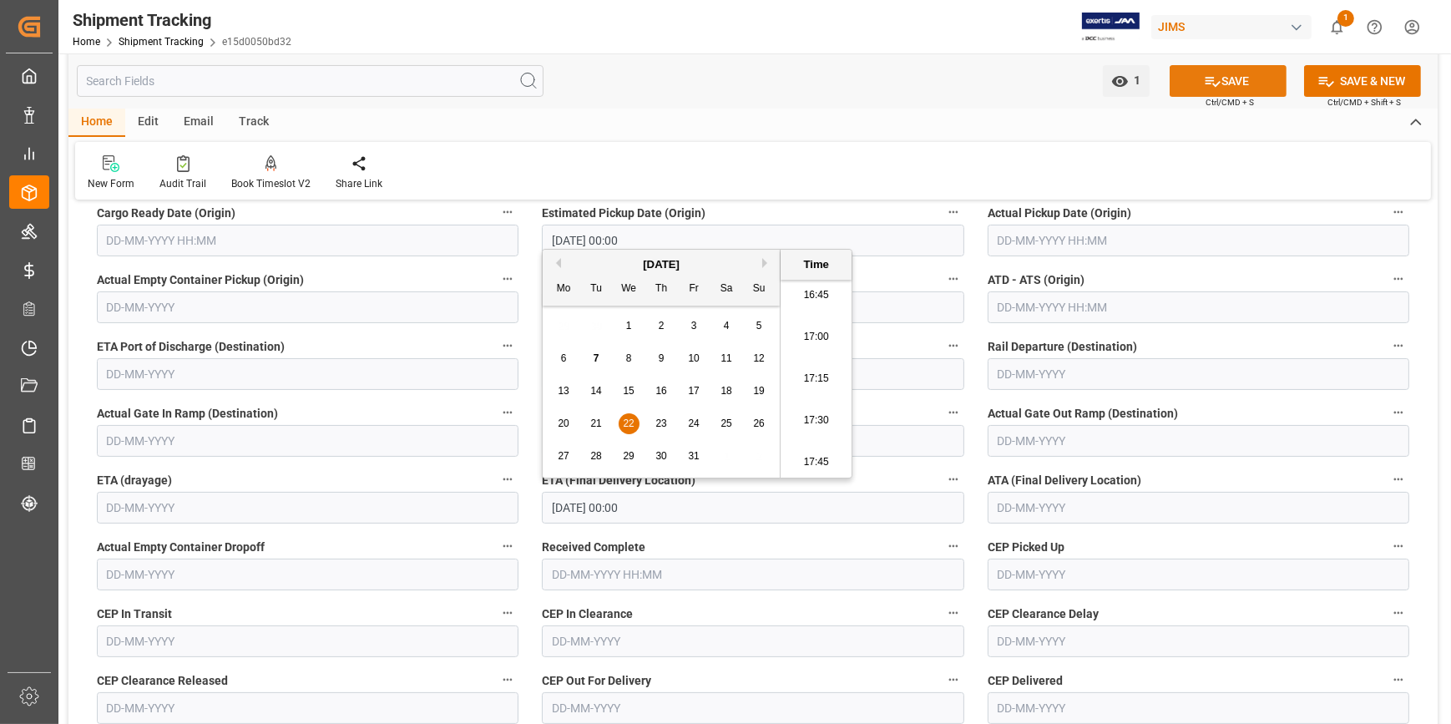
click at [1223, 76] on button "SAVE" at bounding box center [1228, 81] width 117 height 32
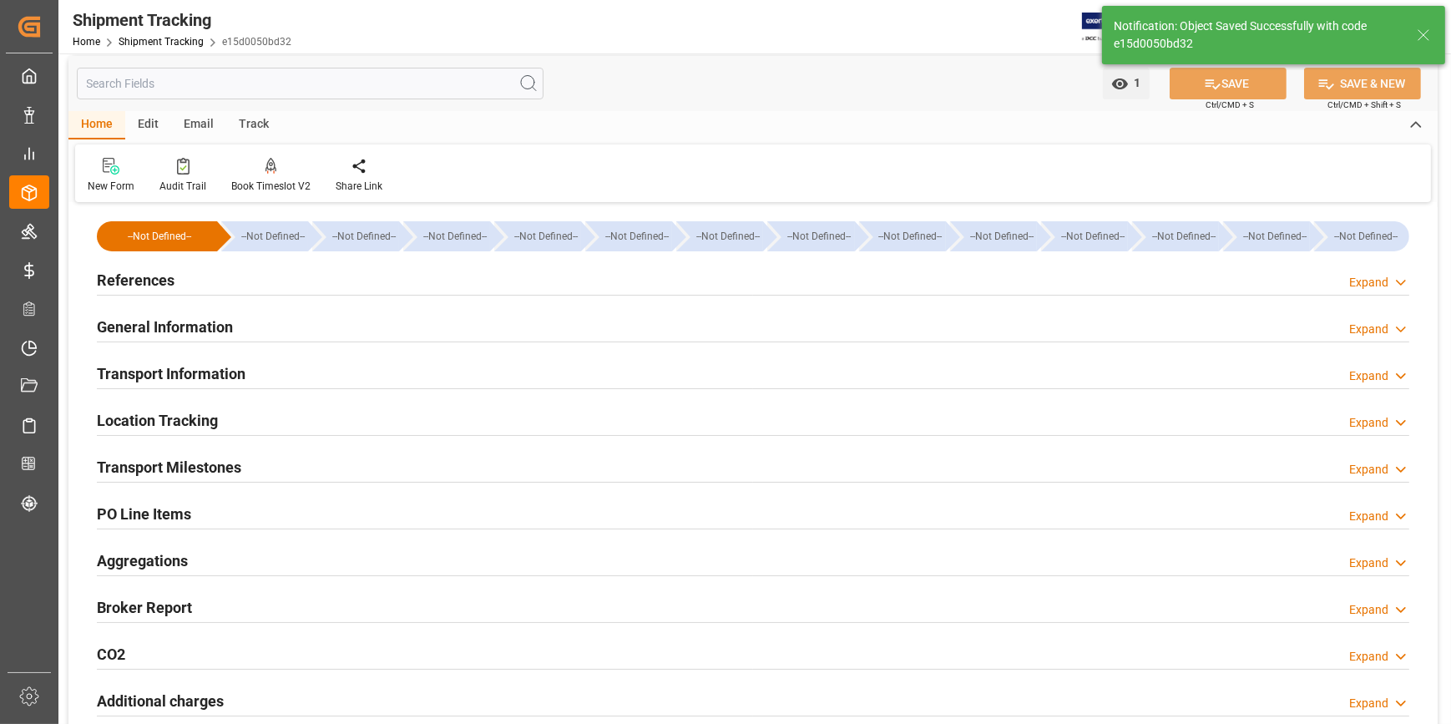
scroll to position [0, 0]
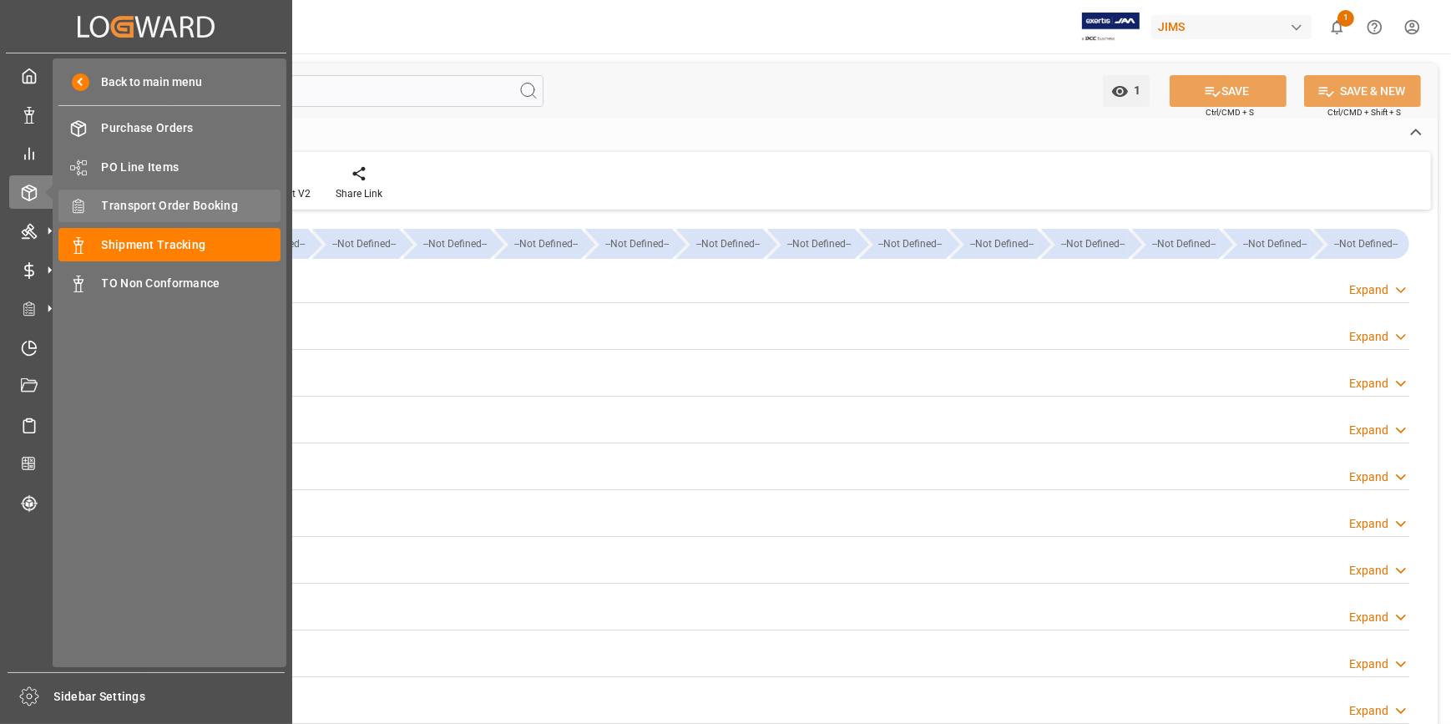
click at [185, 215] on span "Transport Order Booking" at bounding box center [192, 206] width 180 height 18
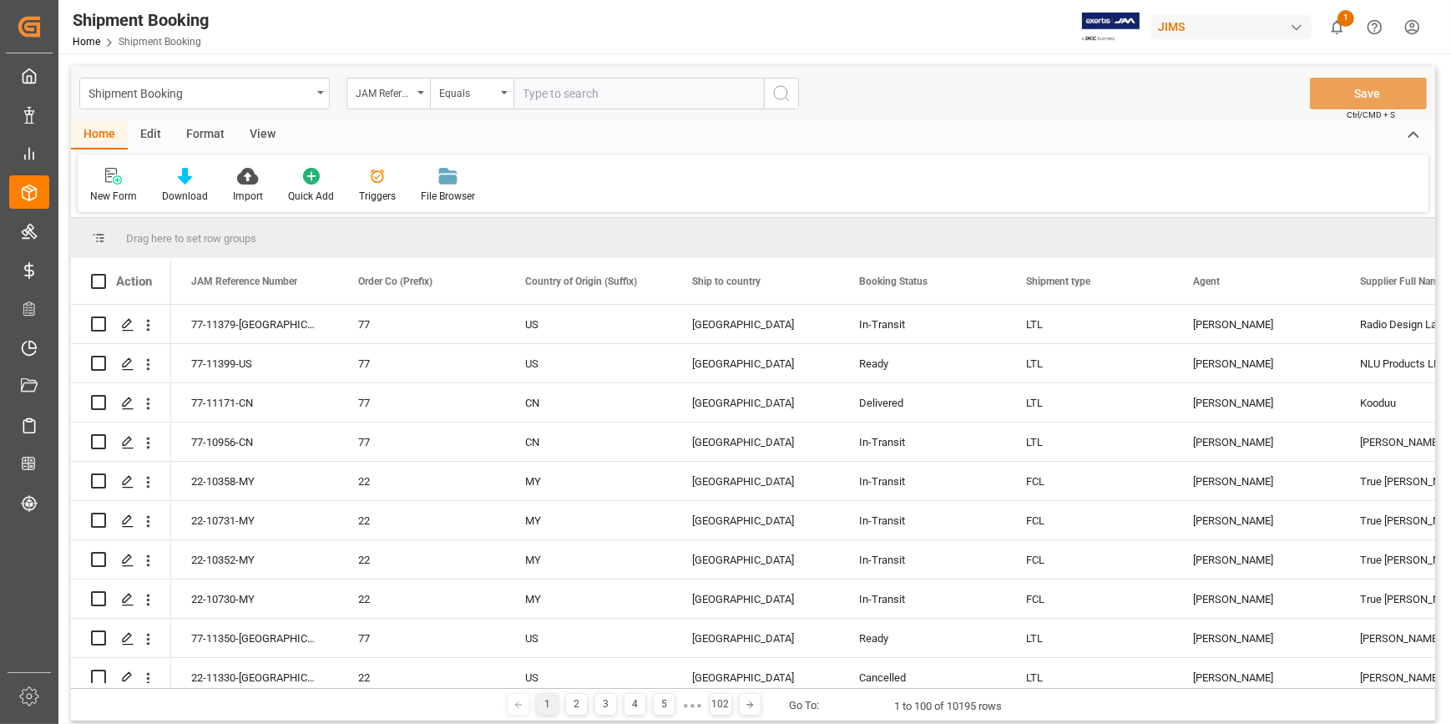
click at [548, 92] on input "text" at bounding box center [638, 94] width 250 height 32
type input "22-10426-CN"
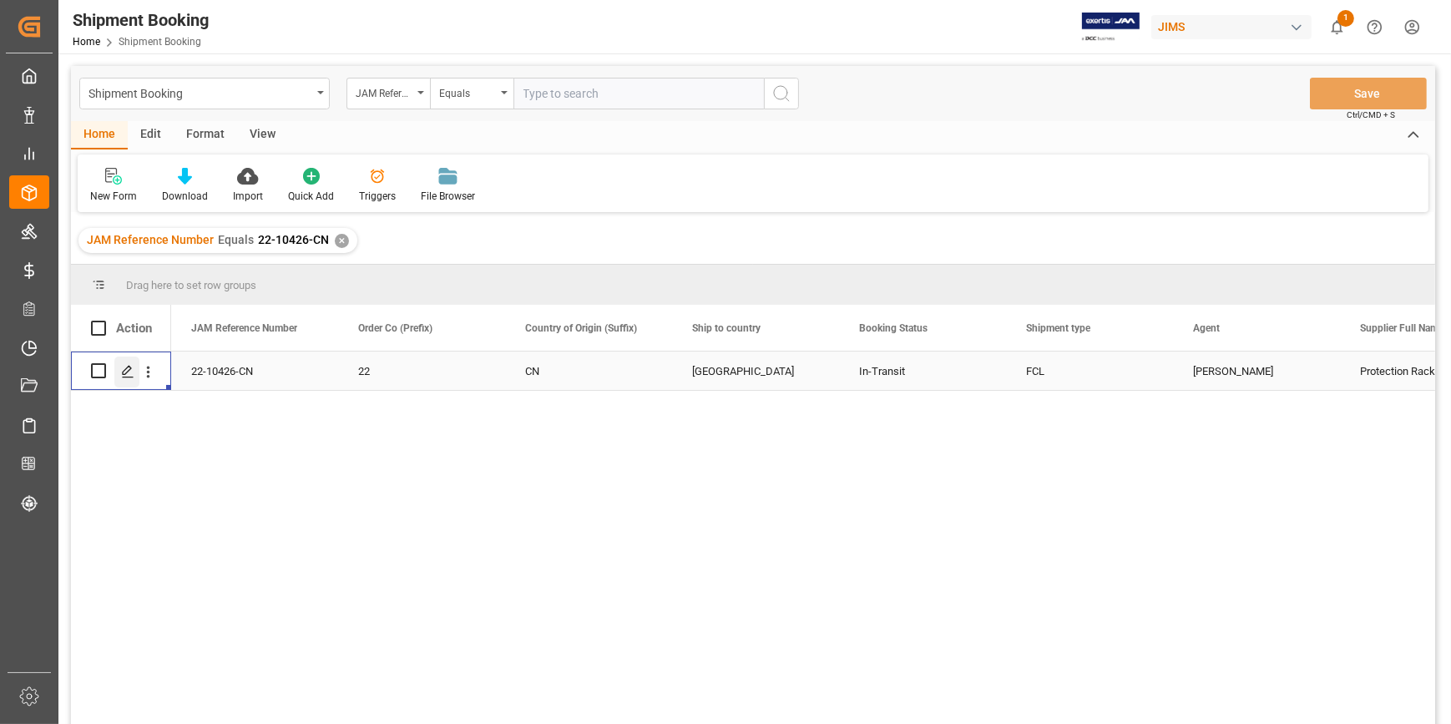
click at [123, 373] on polygon "Press SPACE to select this row." at bounding box center [127, 370] width 8 height 8
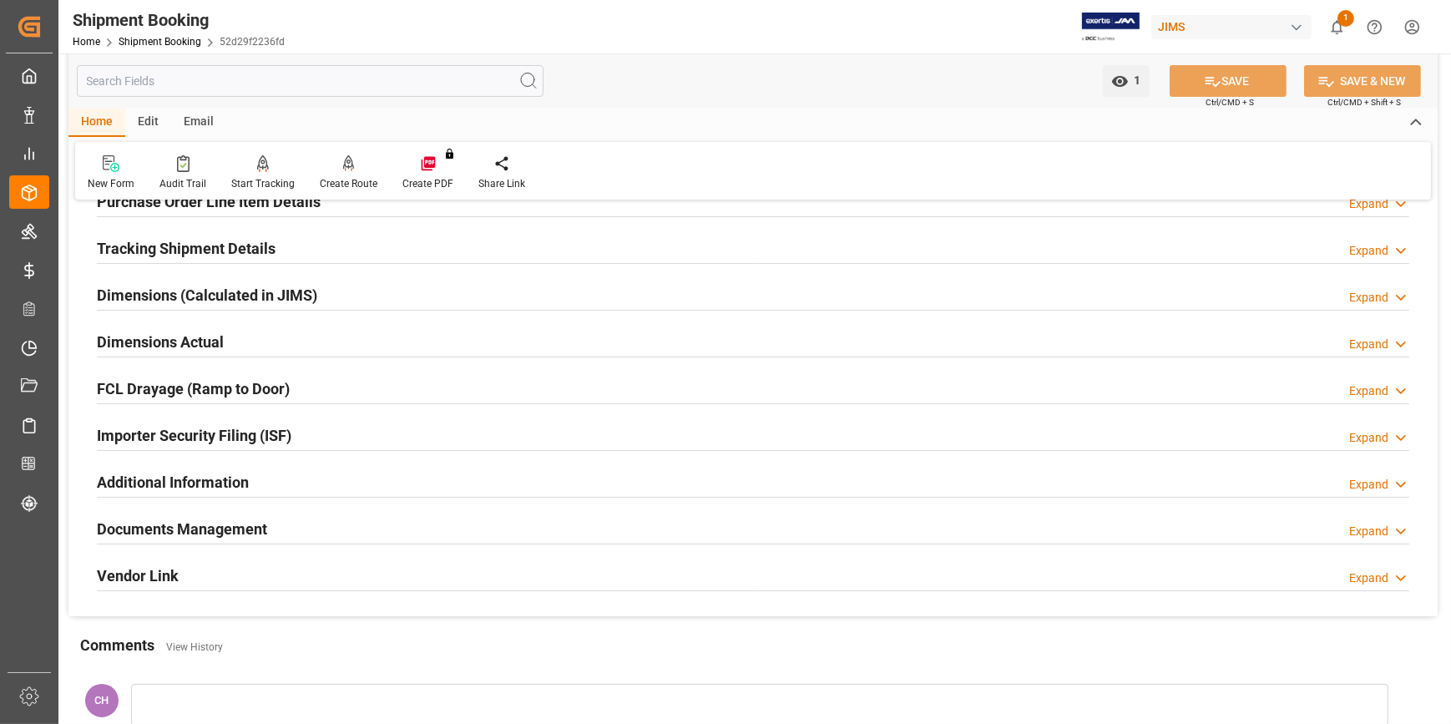
scroll to position [303, 0]
click at [200, 524] on h2 "Documents Management" at bounding box center [182, 528] width 170 height 23
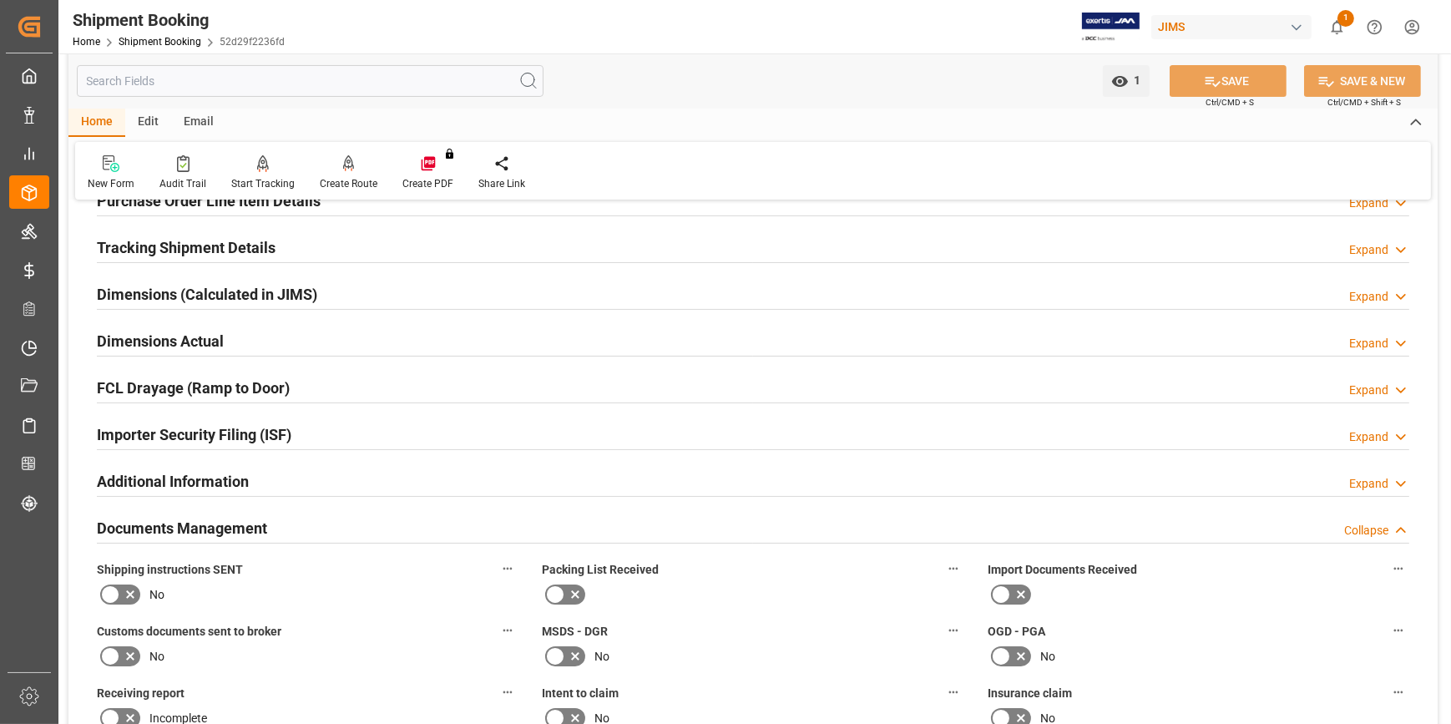
click at [164, 245] on h2 "Tracking Shipment Details" at bounding box center [186, 247] width 179 height 23
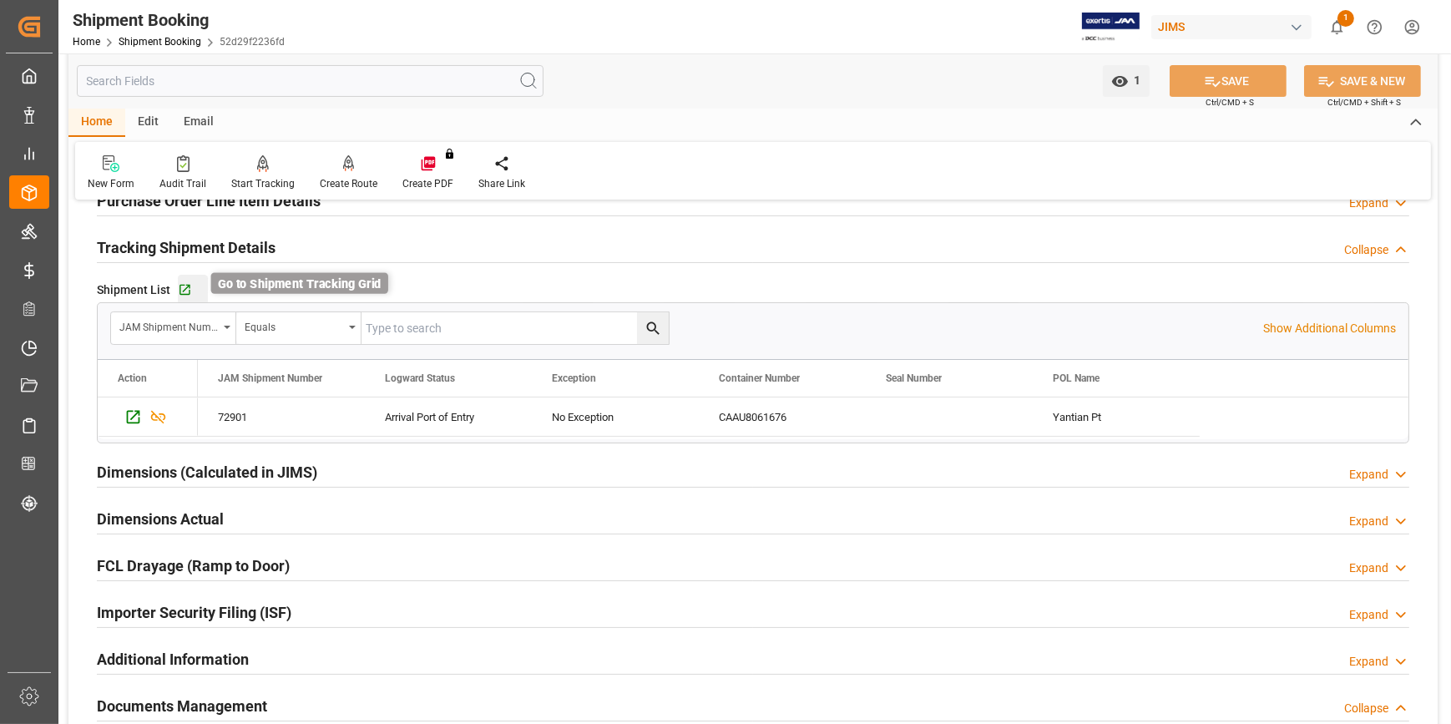
click at [184, 295] on icon "button" at bounding box center [185, 290] width 14 height 14
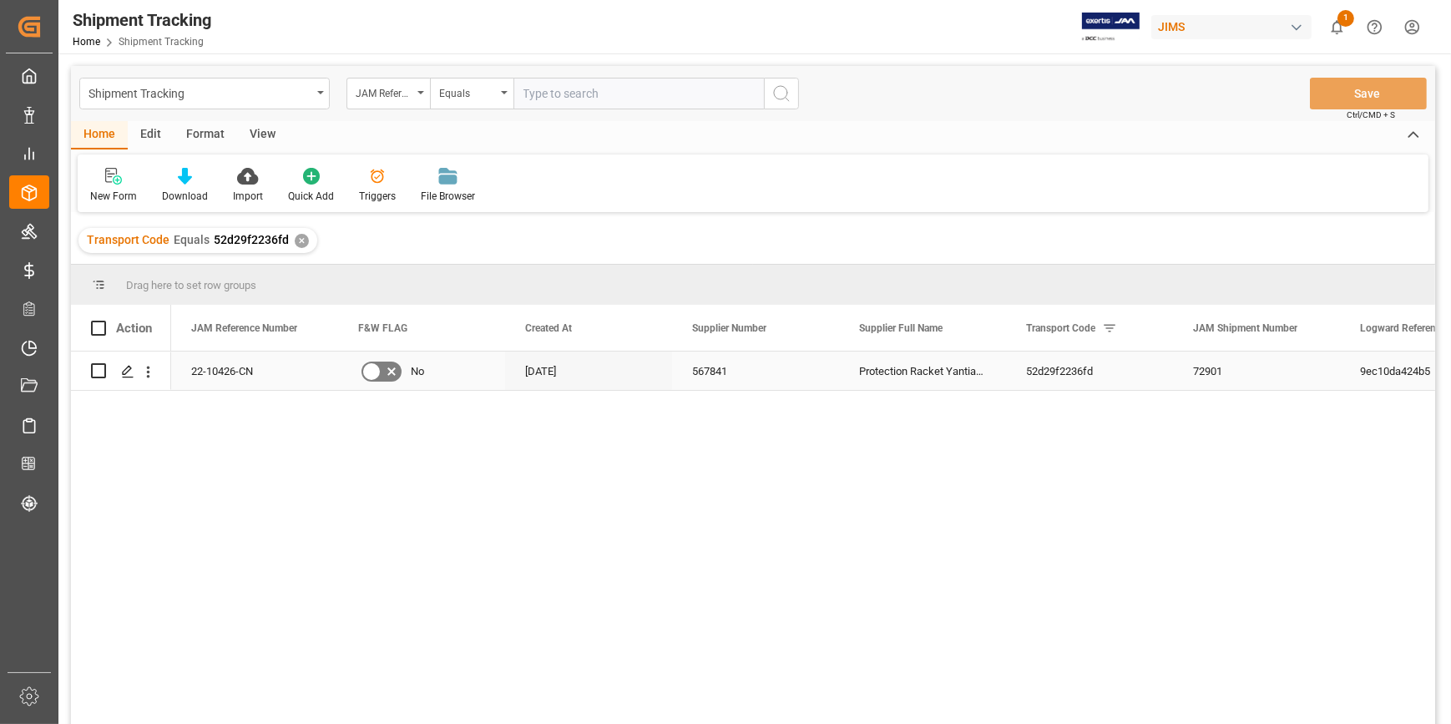
click at [126, 372] on polygon "Press SPACE to select this row." at bounding box center [127, 370] width 8 height 8
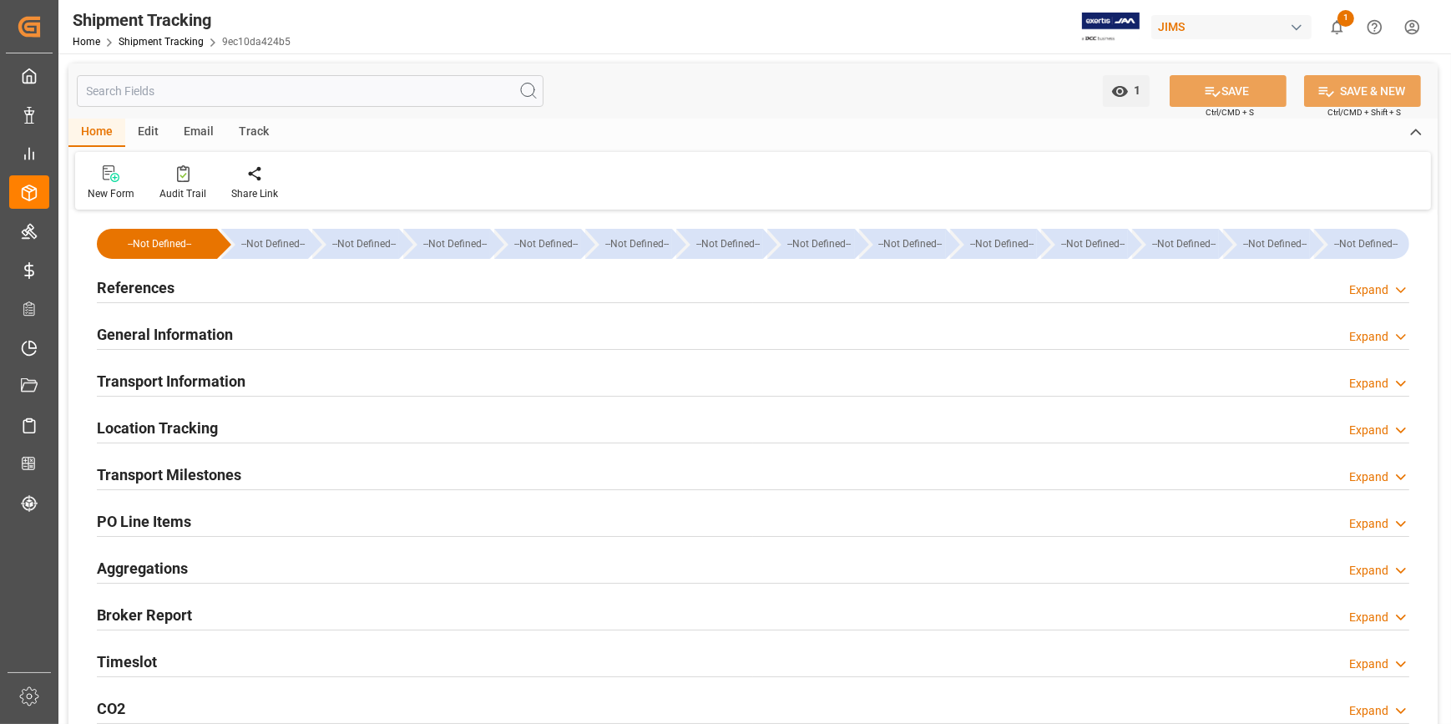
type input "20-08-2025 00:00"
type input "04-09-2025 00:00"
type input "04-09-2025"
type input "05-09-2025"
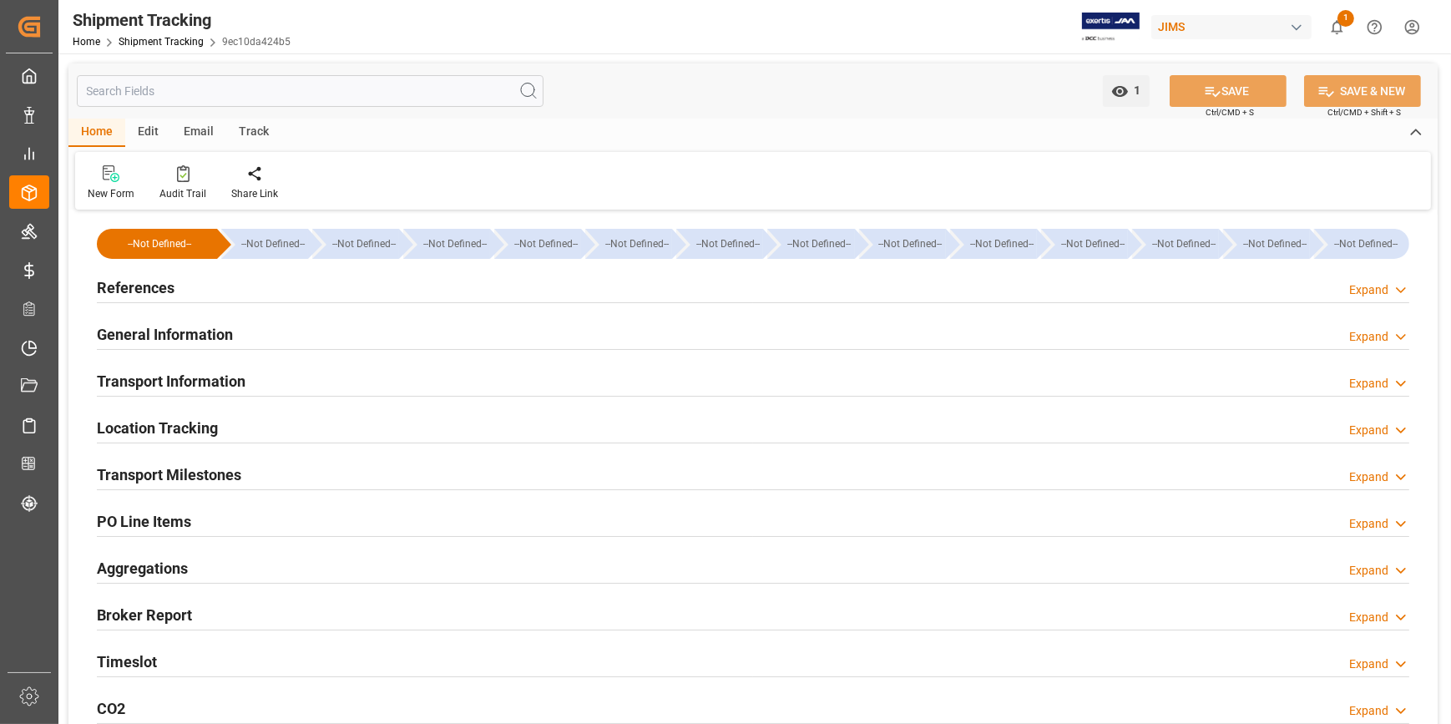
type input "11-09-2025 00:00"
type input "19-09-2025 11:40"
type input "02-10-2025"
type input "02-10-2025 16:00"
type input "08-10-2025"
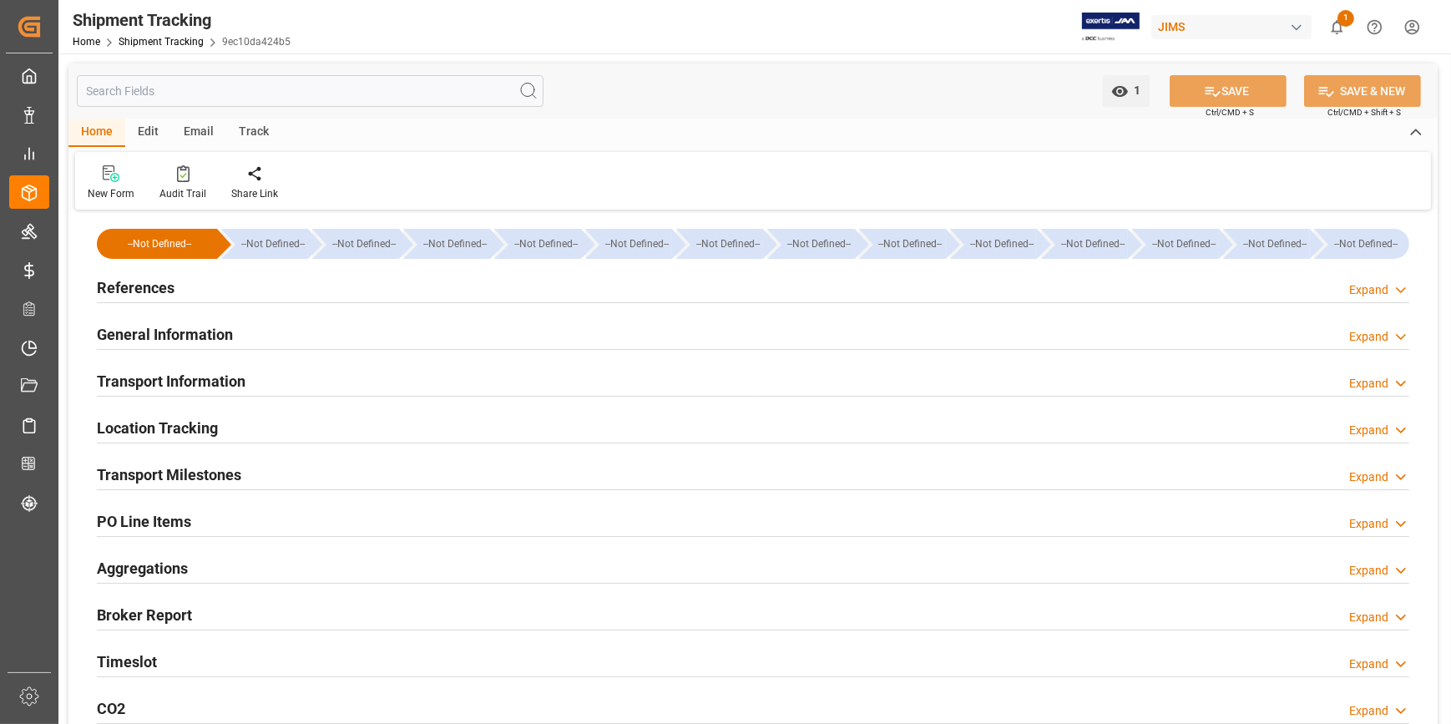
type input "16-10-2025 00:00"
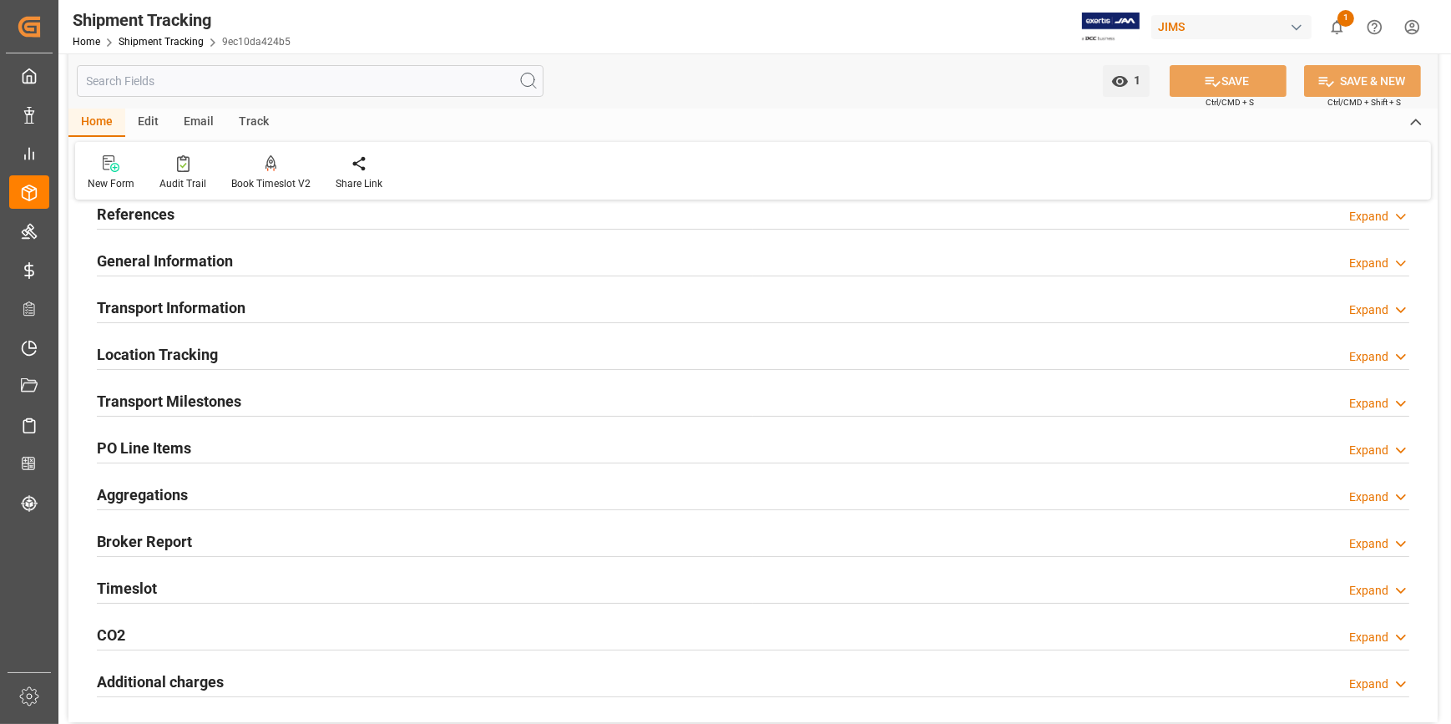
scroll to position [151, 0]
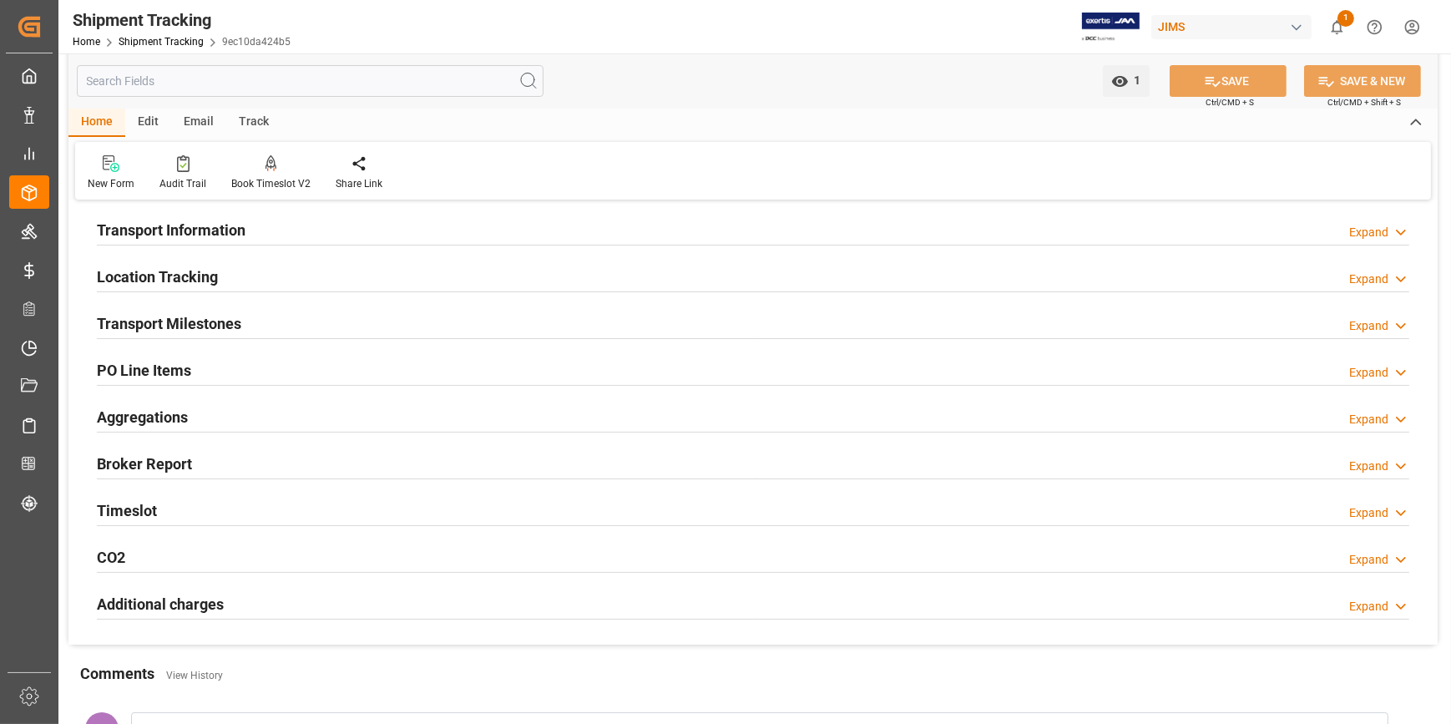
click at [150, 318] on h2 "Transport Milestones" at bounding box center [169, 323] width 144 height 23
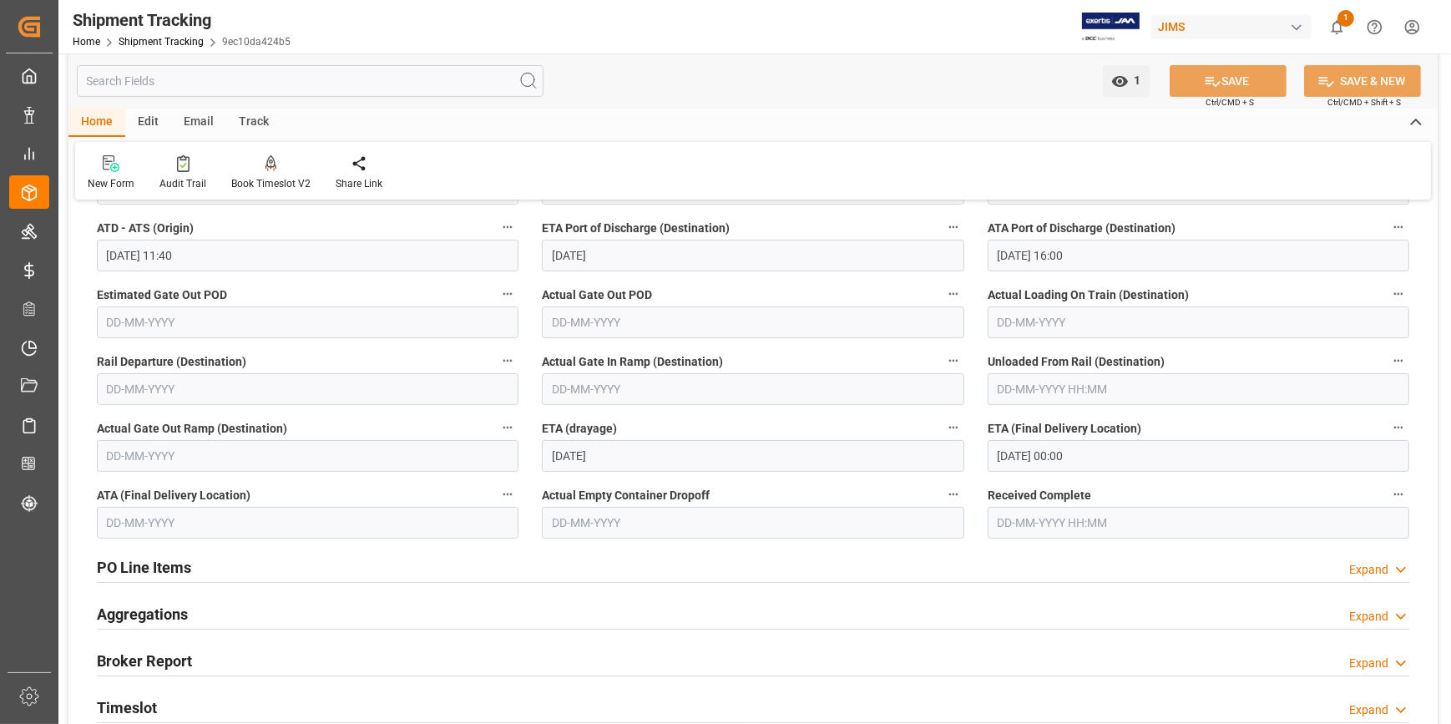
scroll to position [455, 0]
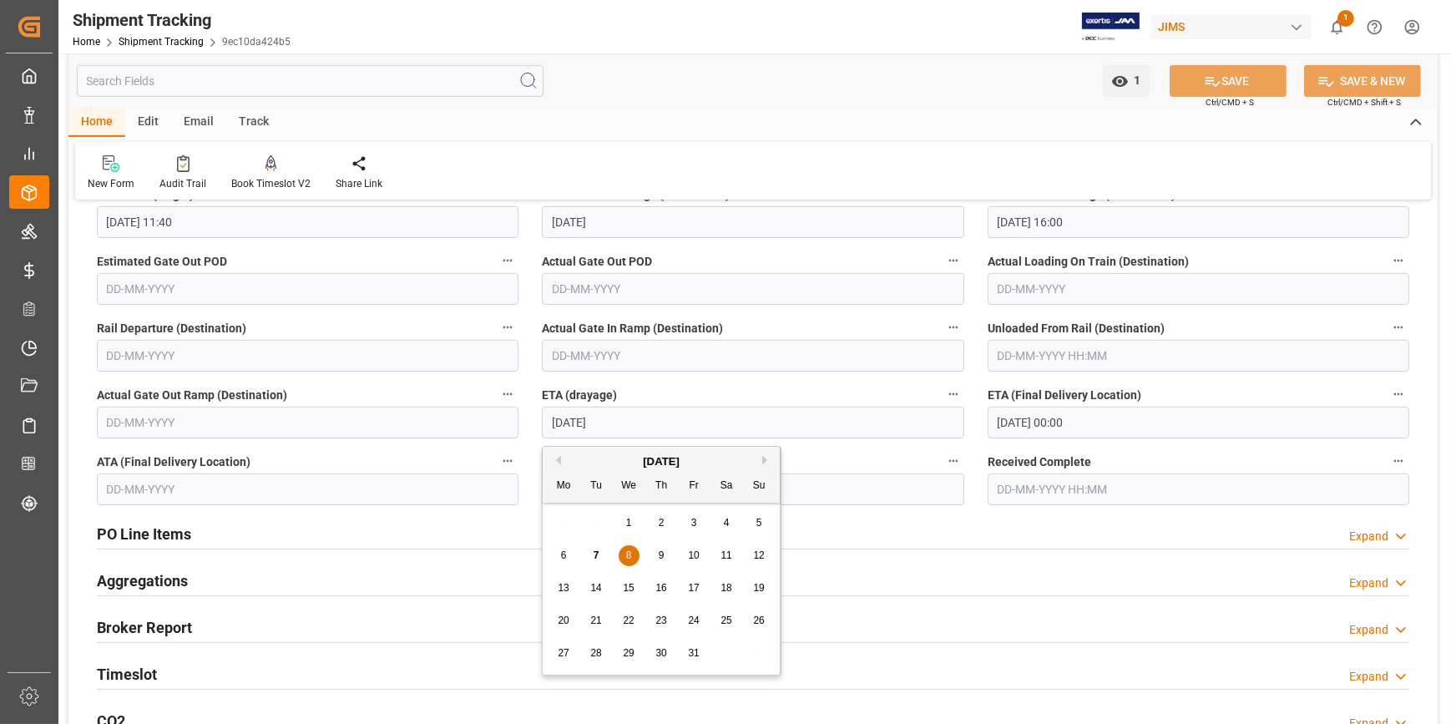
click at [563, 427] on input "[DATE]" at bounding box center [753, 423] width 422 height 32
click at [633, 618] on span "22" at bounding box center [628, 620] width 11 height 12
type input "22-10-2025"
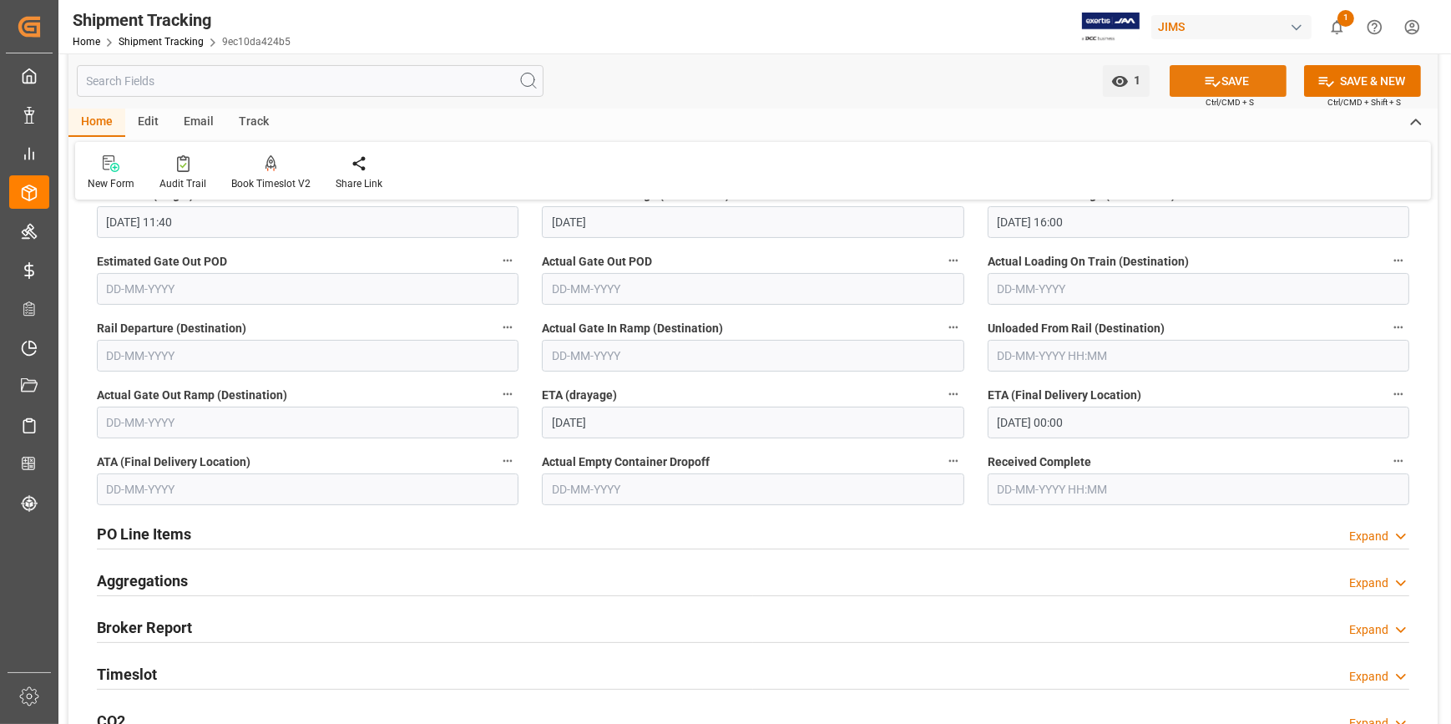
click at [1221, 83] on button "SAVE" at bounding box center [1228, 81] width 117 height 32
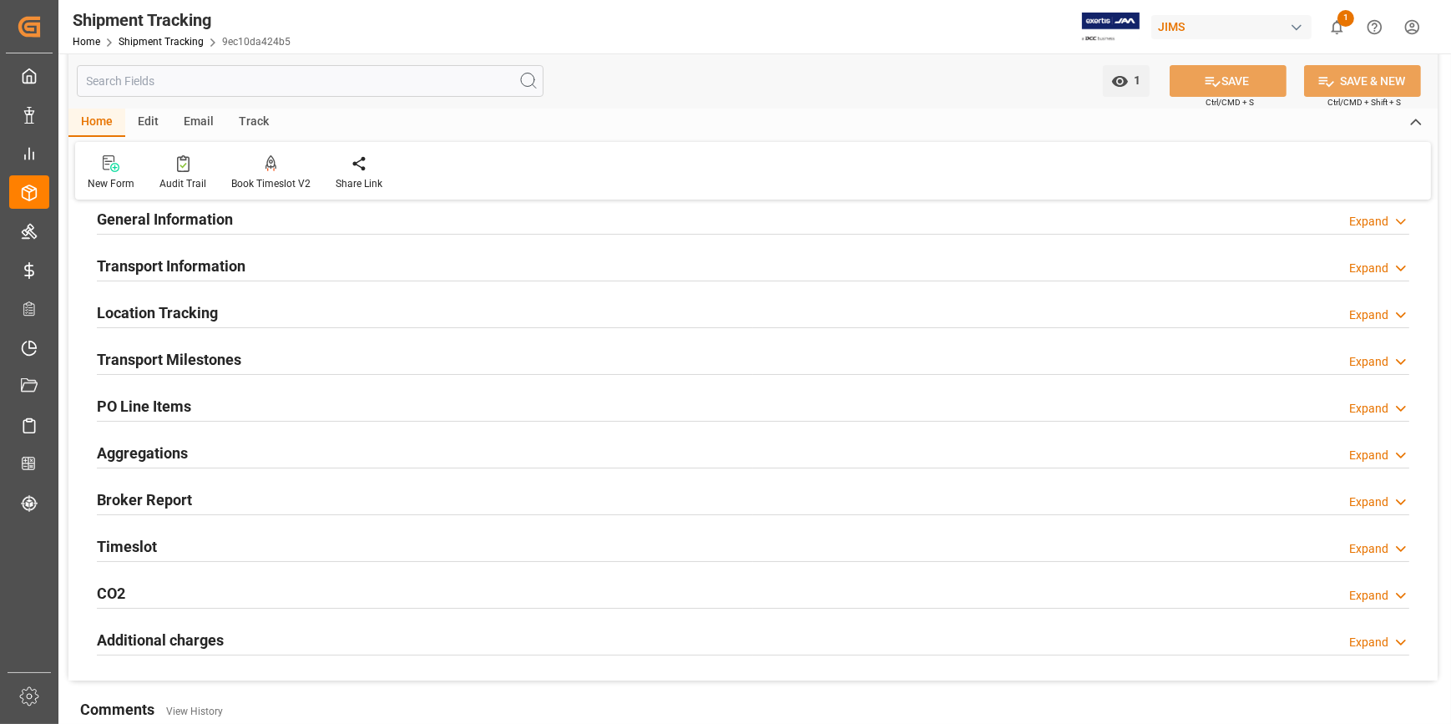
scroll to position [75, 0]
